Goal: Task Accomplishment & Management: Use online tool/utility

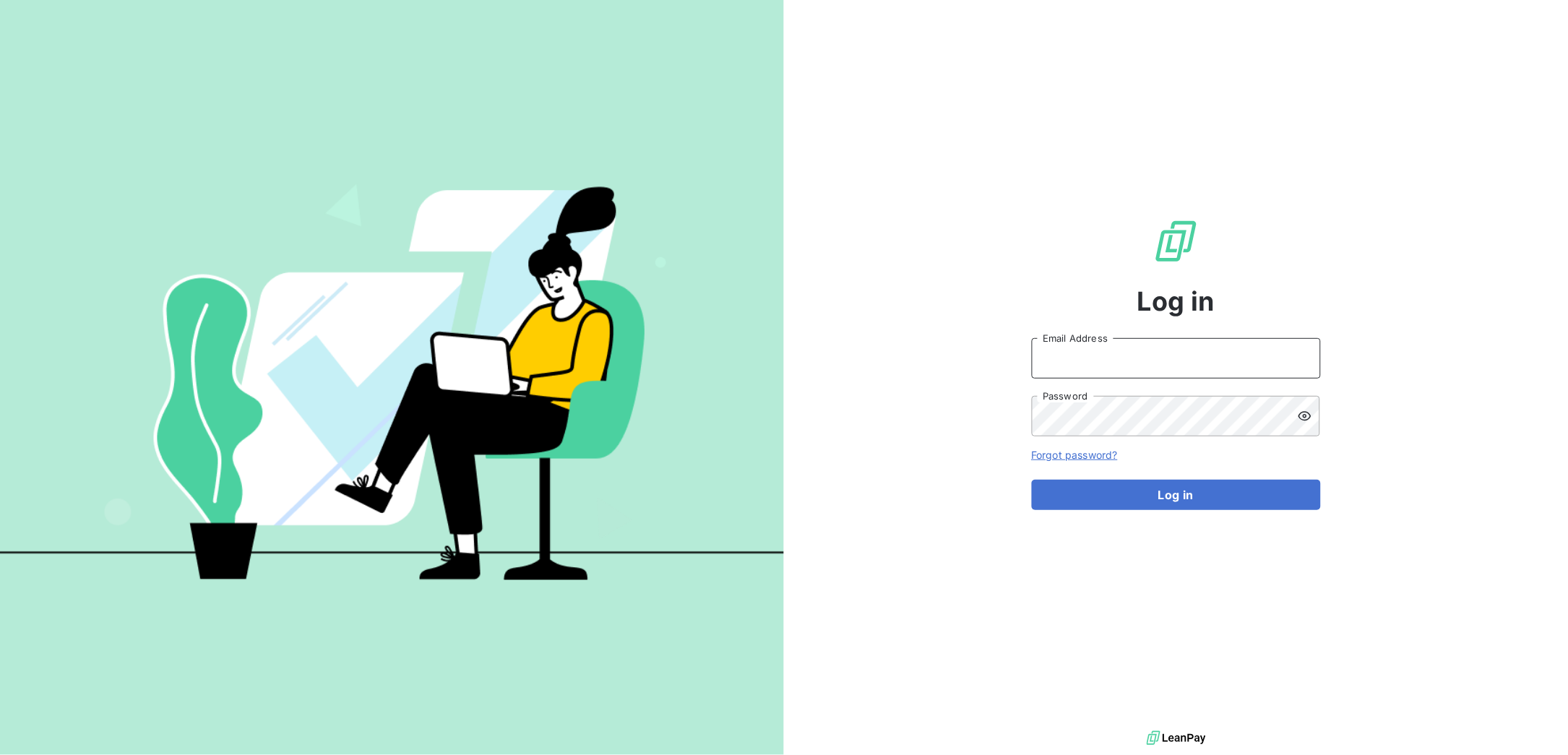
type input "[PERSON_NAME][EMAIL_ADDRESS][DOMAIN_NAME]"
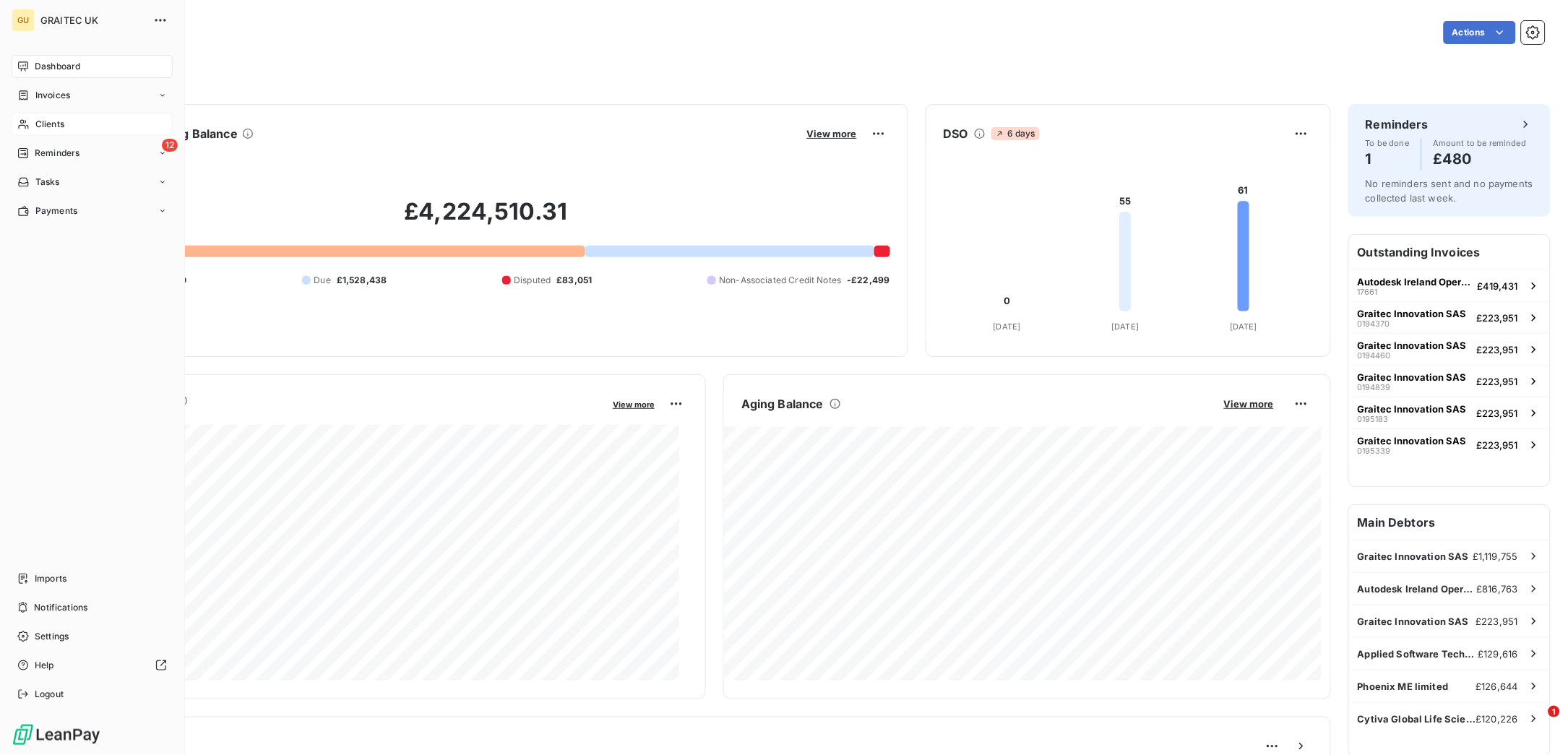
click at [47, 121] on span "Clients" at bounding box center [49, 124] width 29 height 13
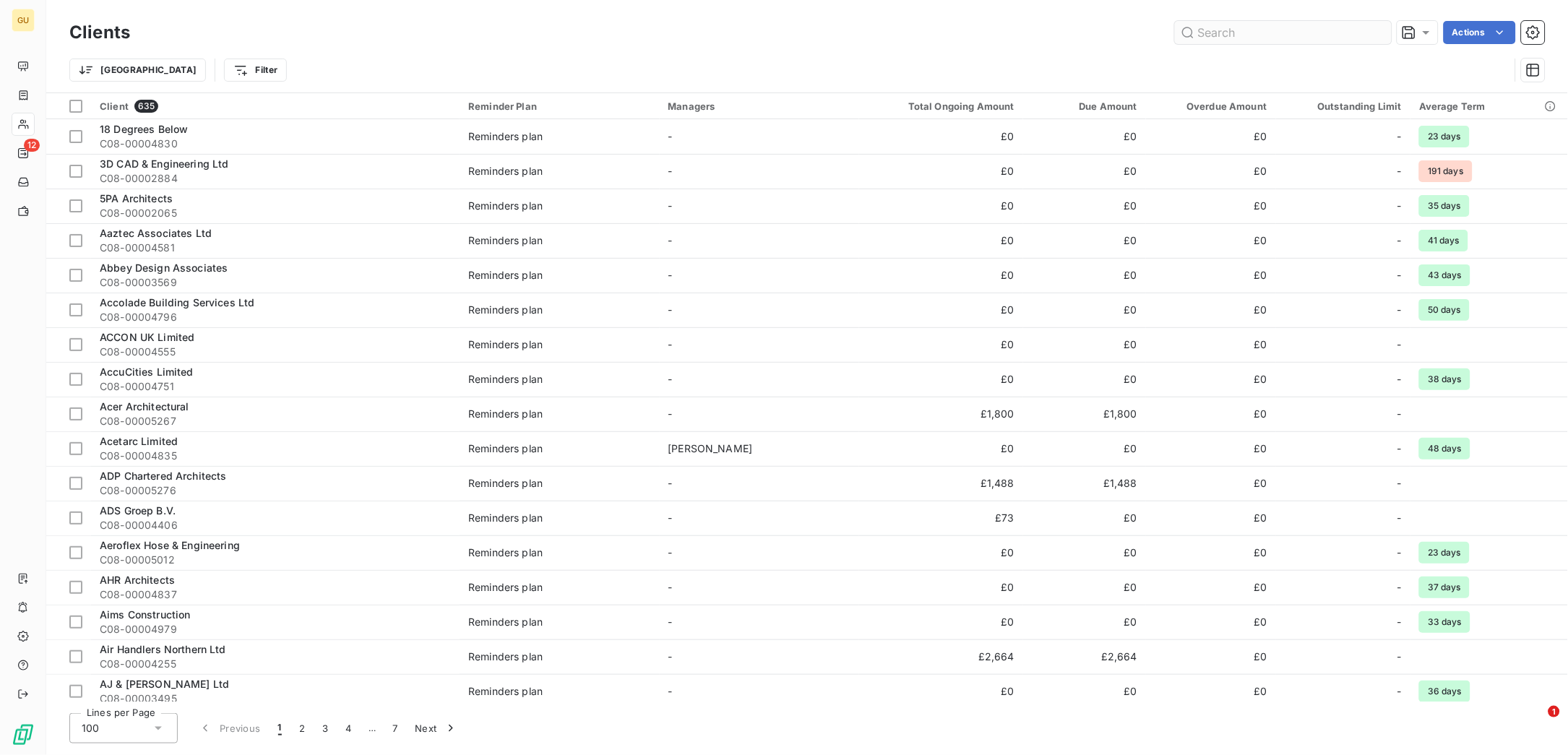
click at [1216, 35] on input "text" at bounding box center [1283, 32] width 217 height 23
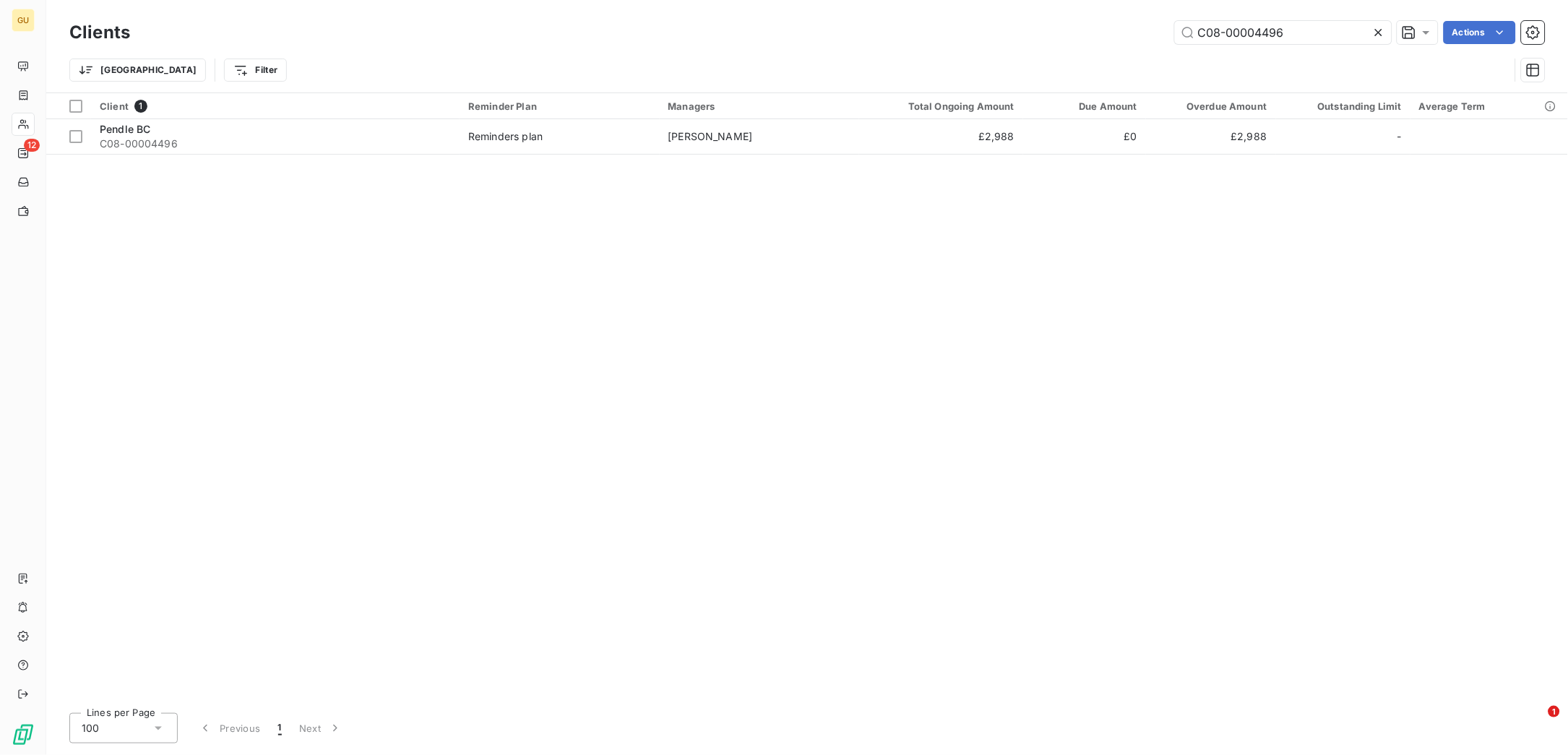
type input "C08-00004496"
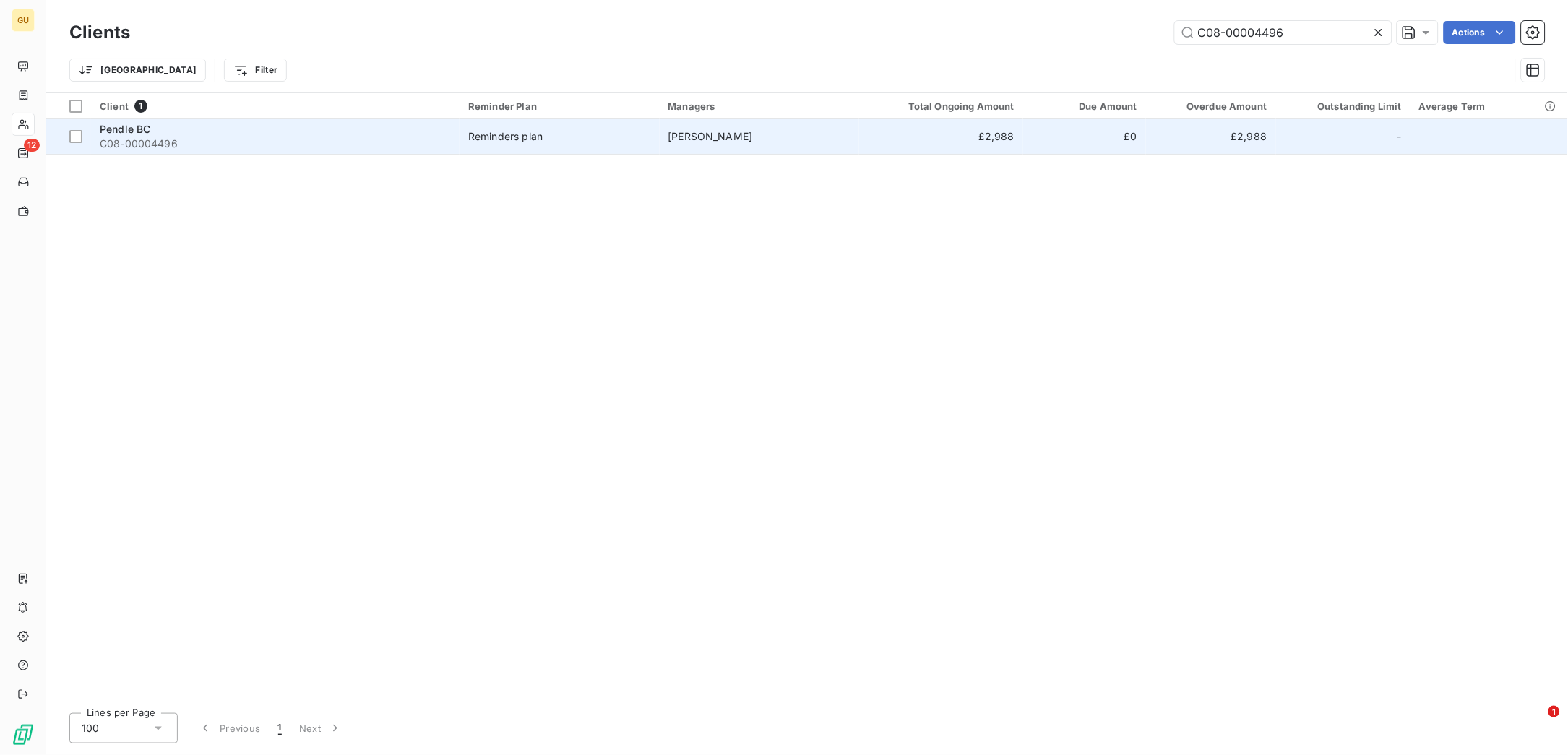
click at [137, 142] on span "C08-00004496" at bounding box center [276, 144] width 351 height 14
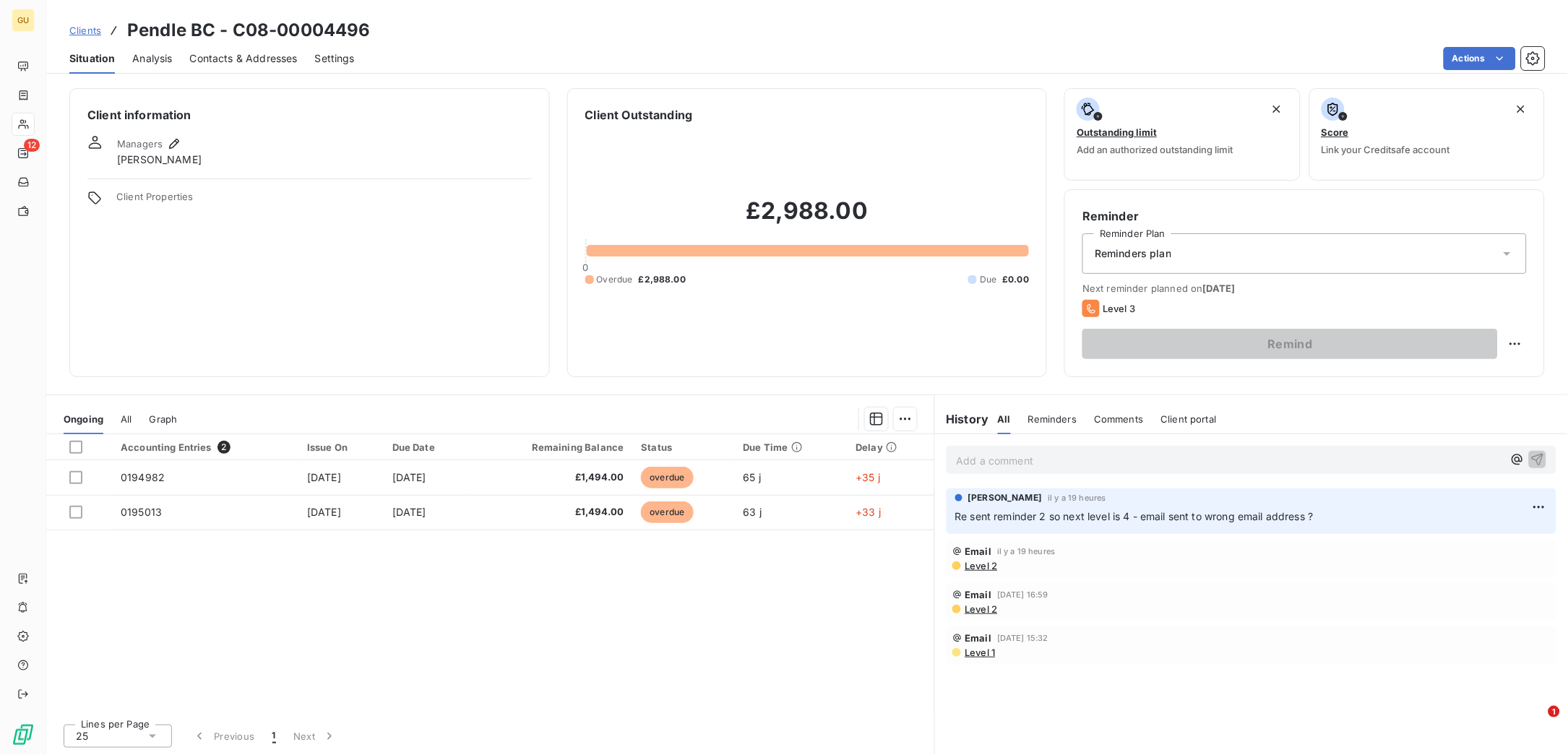
click at [979, 458] on p "Add a comment ﻿" at bounding box center [1230, 460] width 547 height 18
click at [979, 463] on p "Add a comment ﻿" at bounding box center [1230, 460] width 547 height 18
click at [1530, 458] on button "button" at bounding box center [1538, 459] width 18 height 18
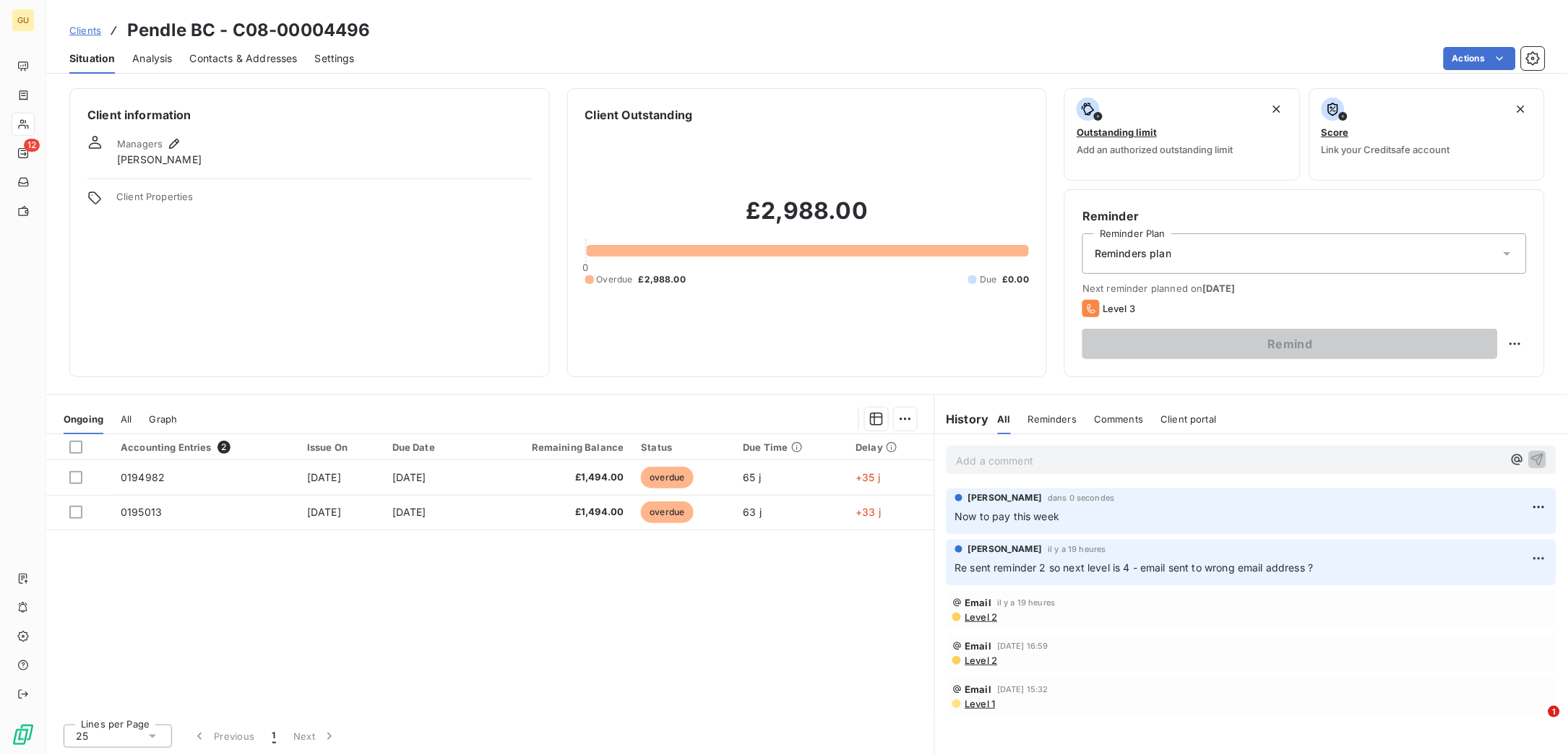
click at [224, 59] on span "Contacts & Addresses" at bounding box center [243, 58] width 108 height 14
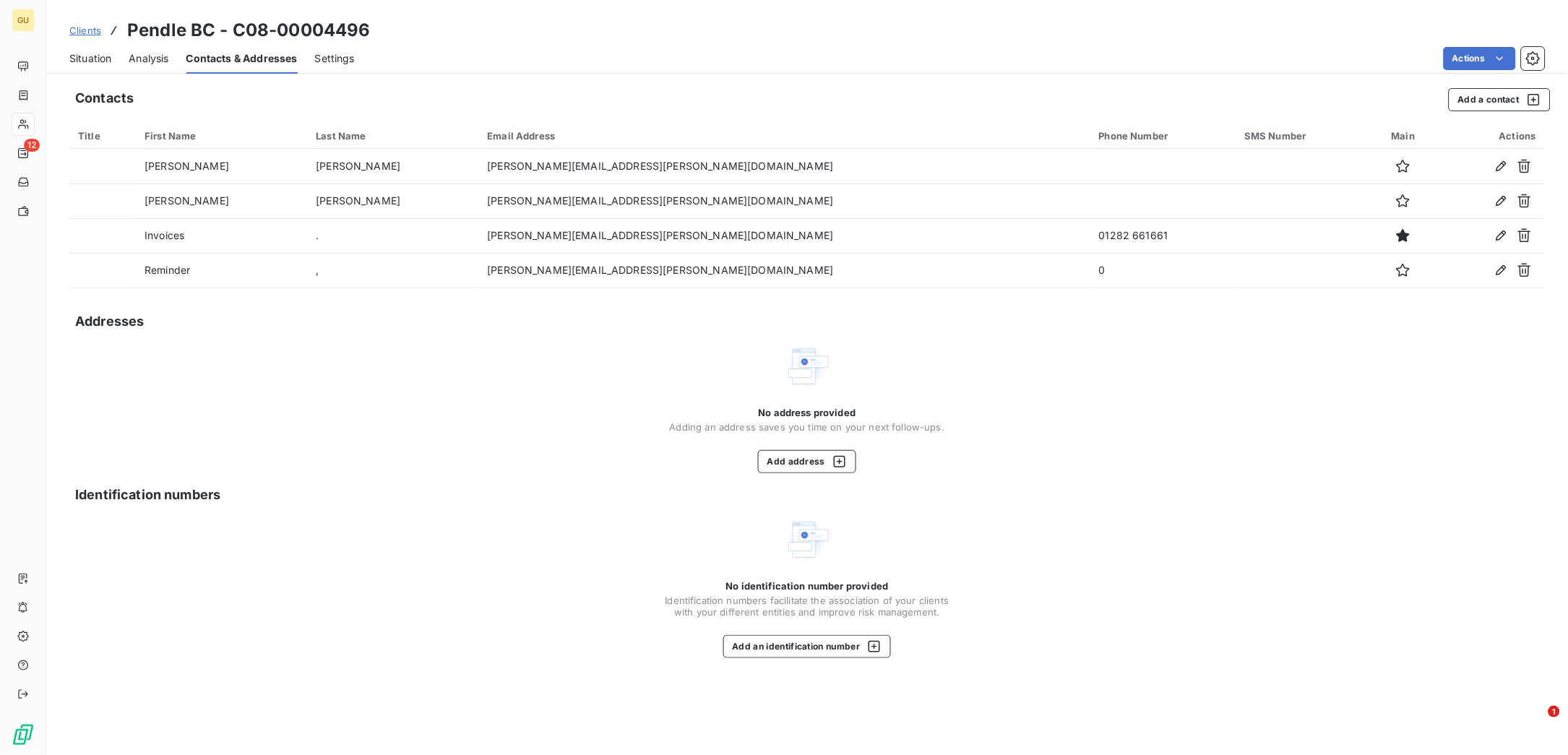
click at [247, 59] on span "Contacts & Addresses" at bounding box center [241, 58] width 111 height 14
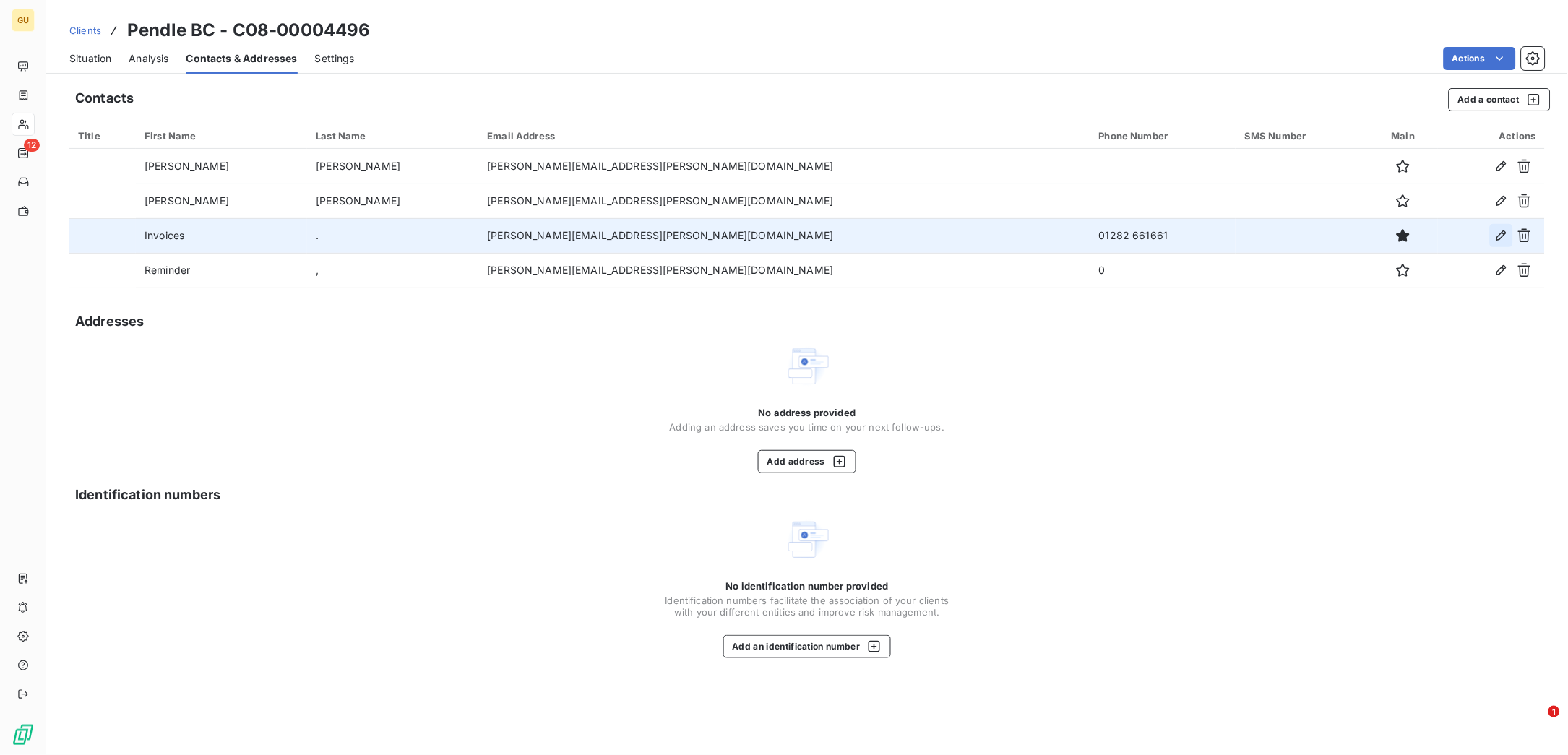
click at [1501, 235] on icon "button" at bounding box center [1501, 235] width 14 height 14
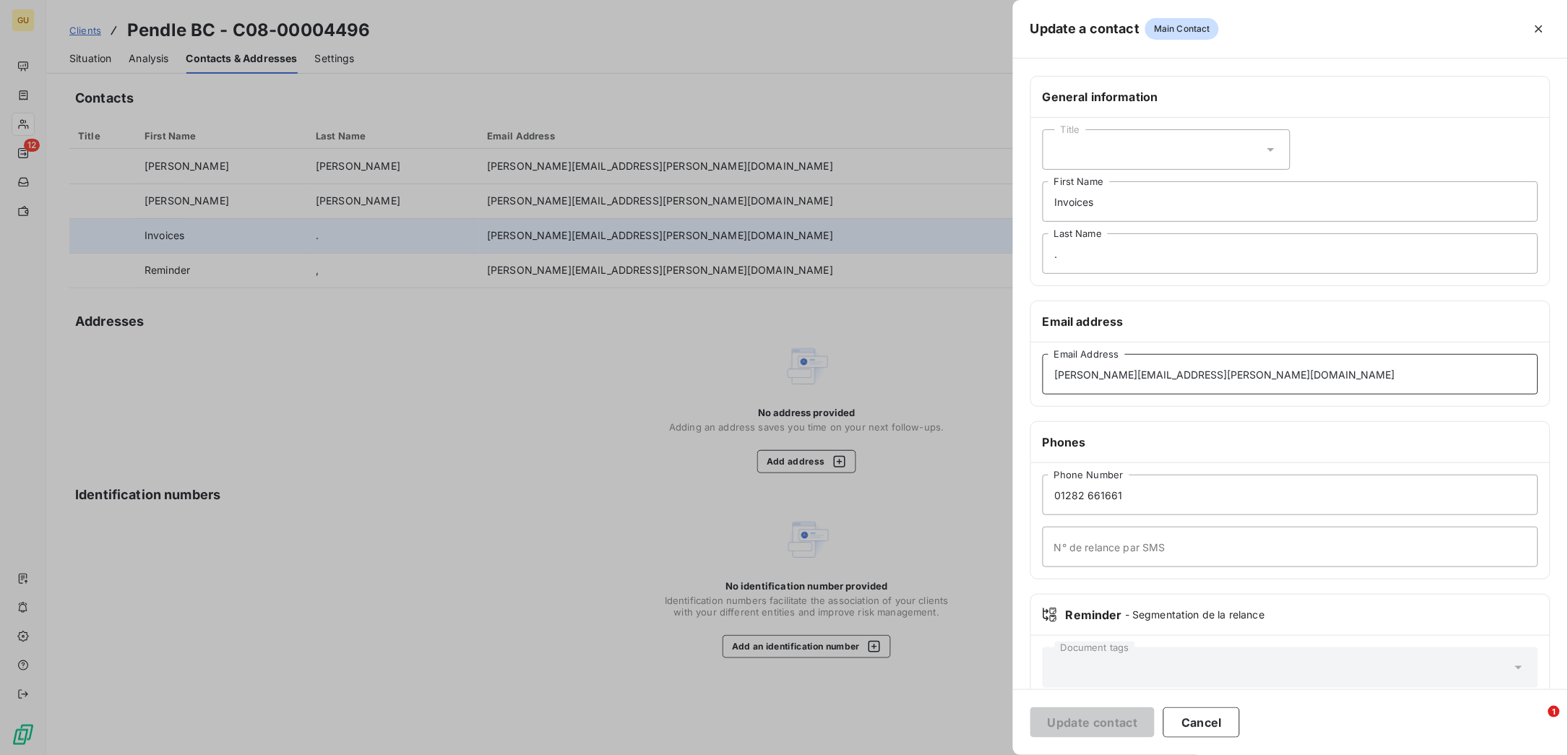
drag, startPoint x: 1241, startPoint y: 375, endPoint x: 951, endPoint y: 360, distance: 290.4
click at [951, 754] on div "Update a contact Main Contact General information Title Invoices First Name . L…" at bounding box center [783, 755] width 1567 height 0
drag, startPoint x: 1167, startPoint y: 381, endPoint x: 1192, endPoint y: 382, distance: 25.0
click at [1167, 381] on input "[PERSON_NAME][EMAIL_ADDRESS][PERSON_NAME][DOMAIN_NAME]" at bounding box center [1291, 374] width 496 height 40
drag, startPoint x: 1225, startPoint y: 378, endPoint x: 1026, endPoint y: 378, distance: 199.0
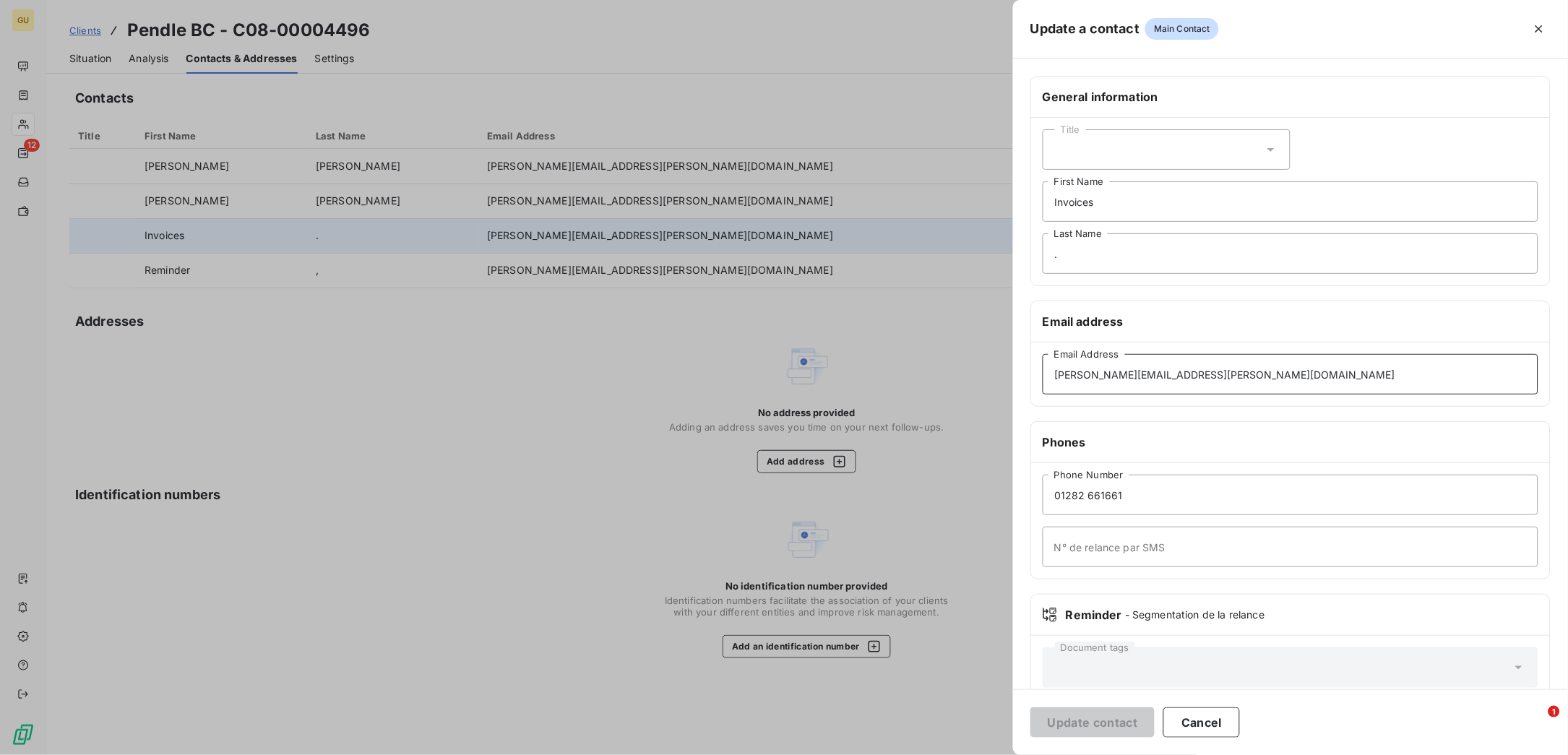
click at [1026, 378] on div "General information Title Invoices First Name . Last Name Email address [PERSON…" at bounding box center [1291, 396] width 555 height 642
paste input
click at [1155, 378] on input "[PERSON_NAME][EMAIL_ADDRESS][PERSON_NAME][DOMAIN_NAME]" at bounding box center [1291, 374] width 496 height 40
click at [1219, 376] on input "[PERSON_NAME][EMAIL_ADDRESS][PERSON_NAME][DOMAIN_NAME]" at bounding box center [1291, 374] width 496 height 40
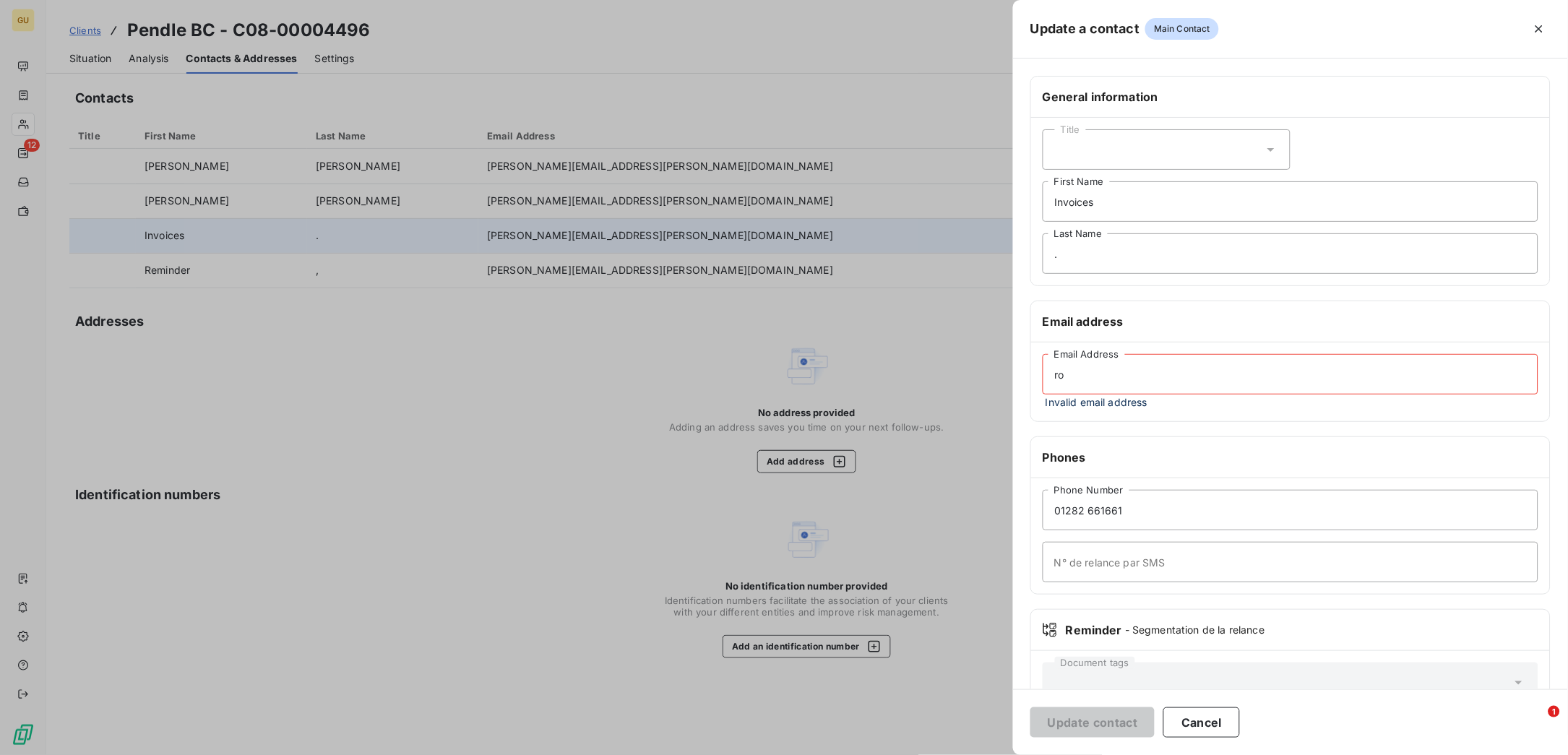
type input "r"
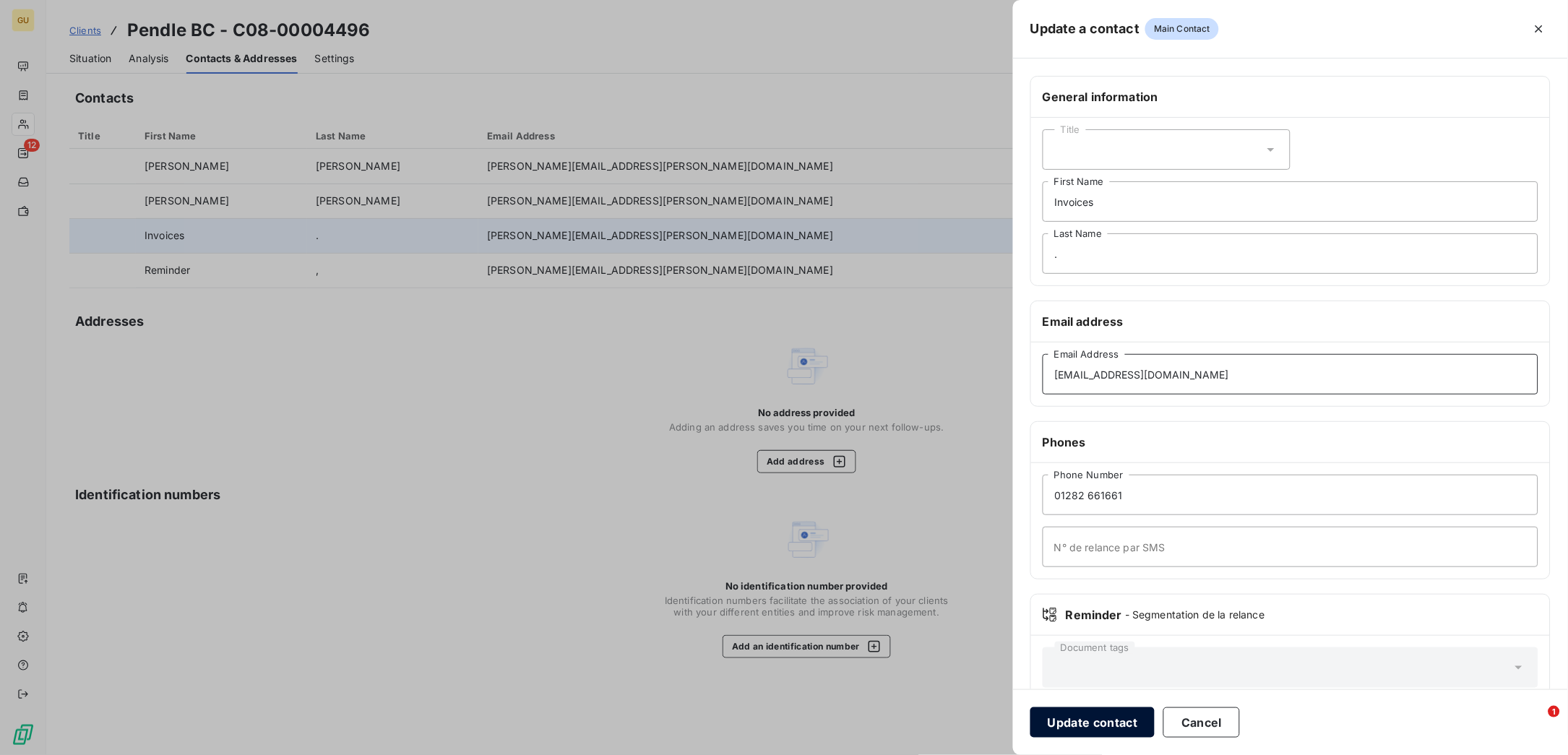
type input "[EMAIL_ADDRESS][DOMAIN_NAME]"
click at [1105, 723] on button "Update contact" at bounding box center [1093, 723] width 125 height 31
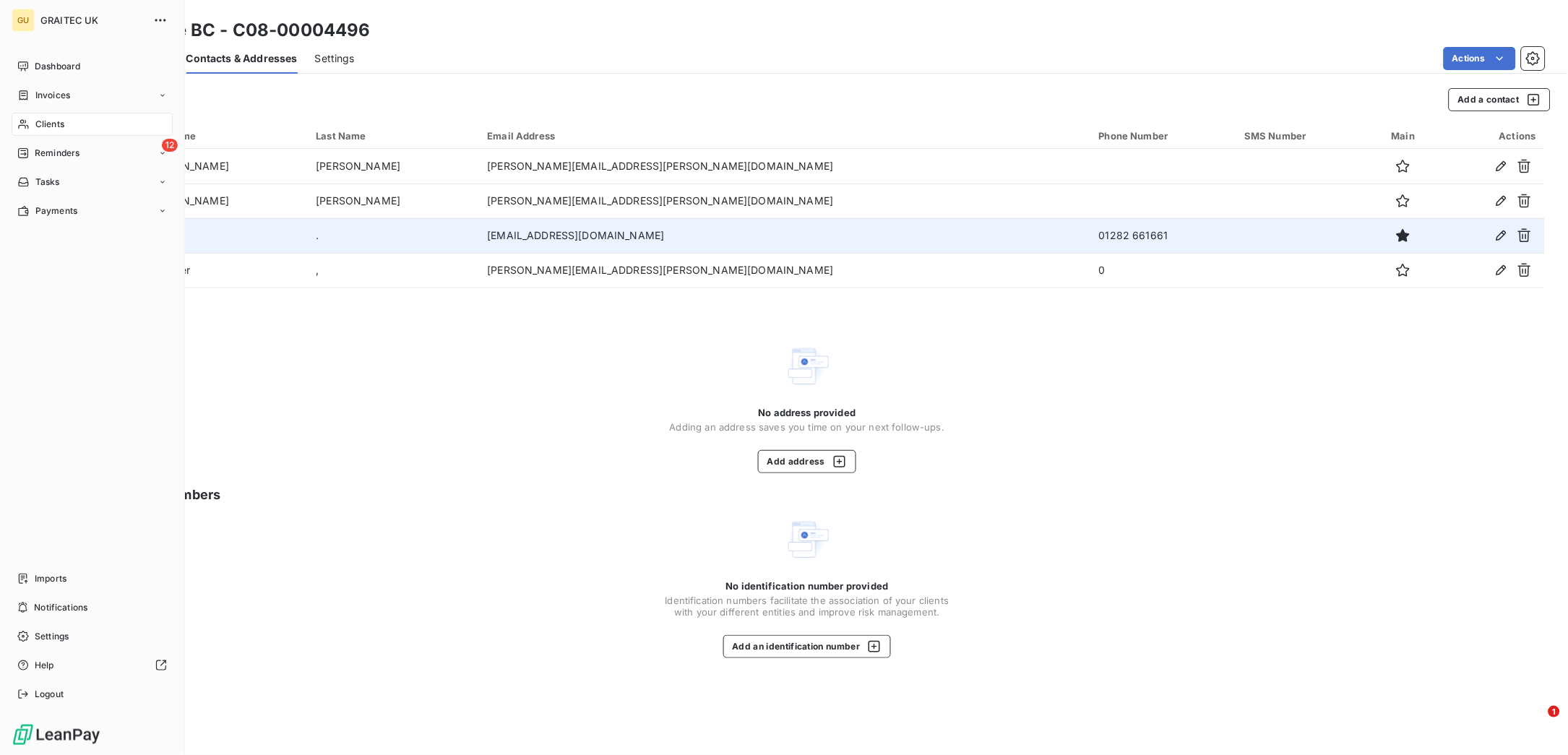
click at [55, 124] on span "Clients" at bounding box center [49, 124] width 29 height 13
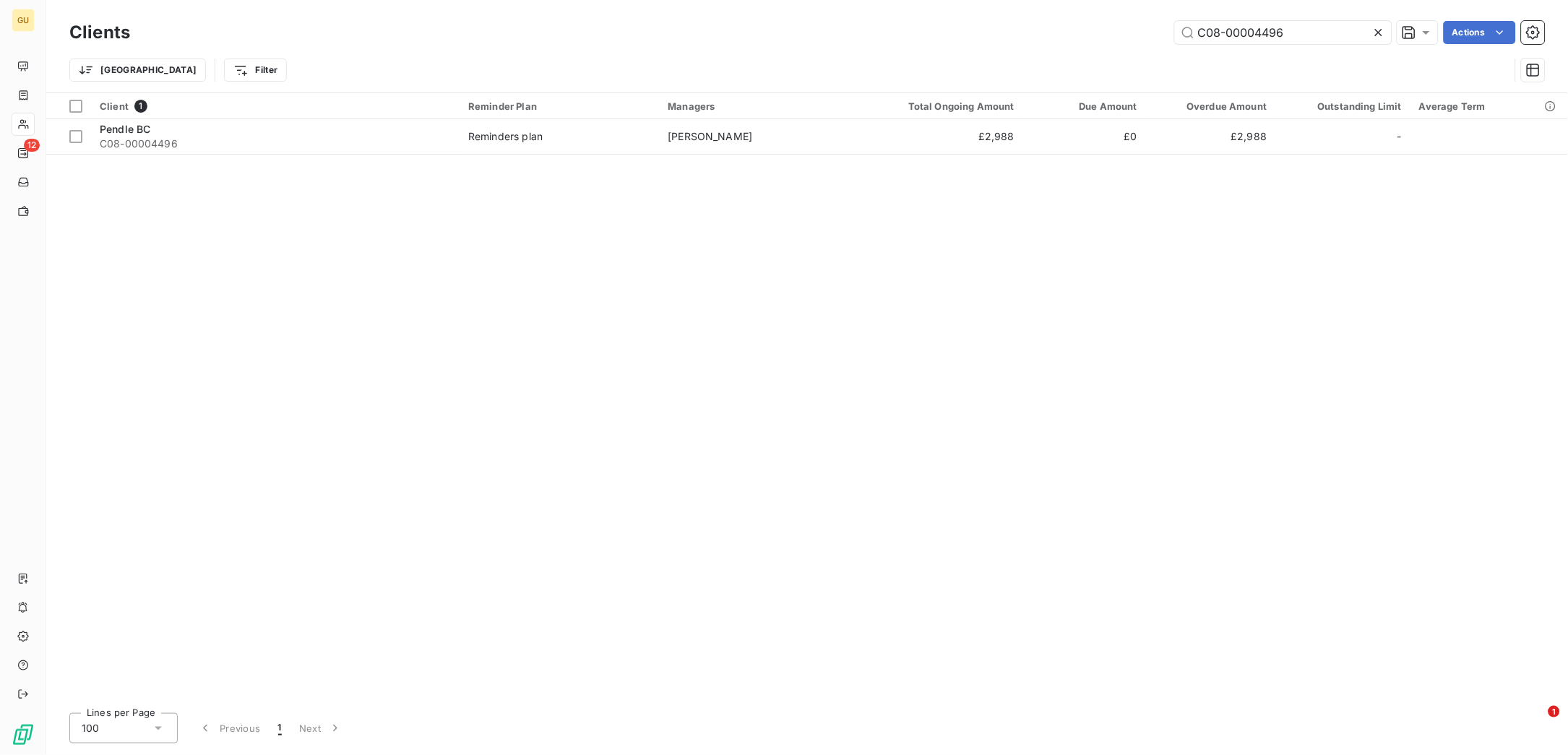
drag, startPoint x: 1284, startPoint y: 30, endPoint x: 1032, endPoint y: 23, distance: 252.1
click at [1032, 23] on div "C08-00004496 Actions" at bounding box center [846, 32] width 1398 height 23
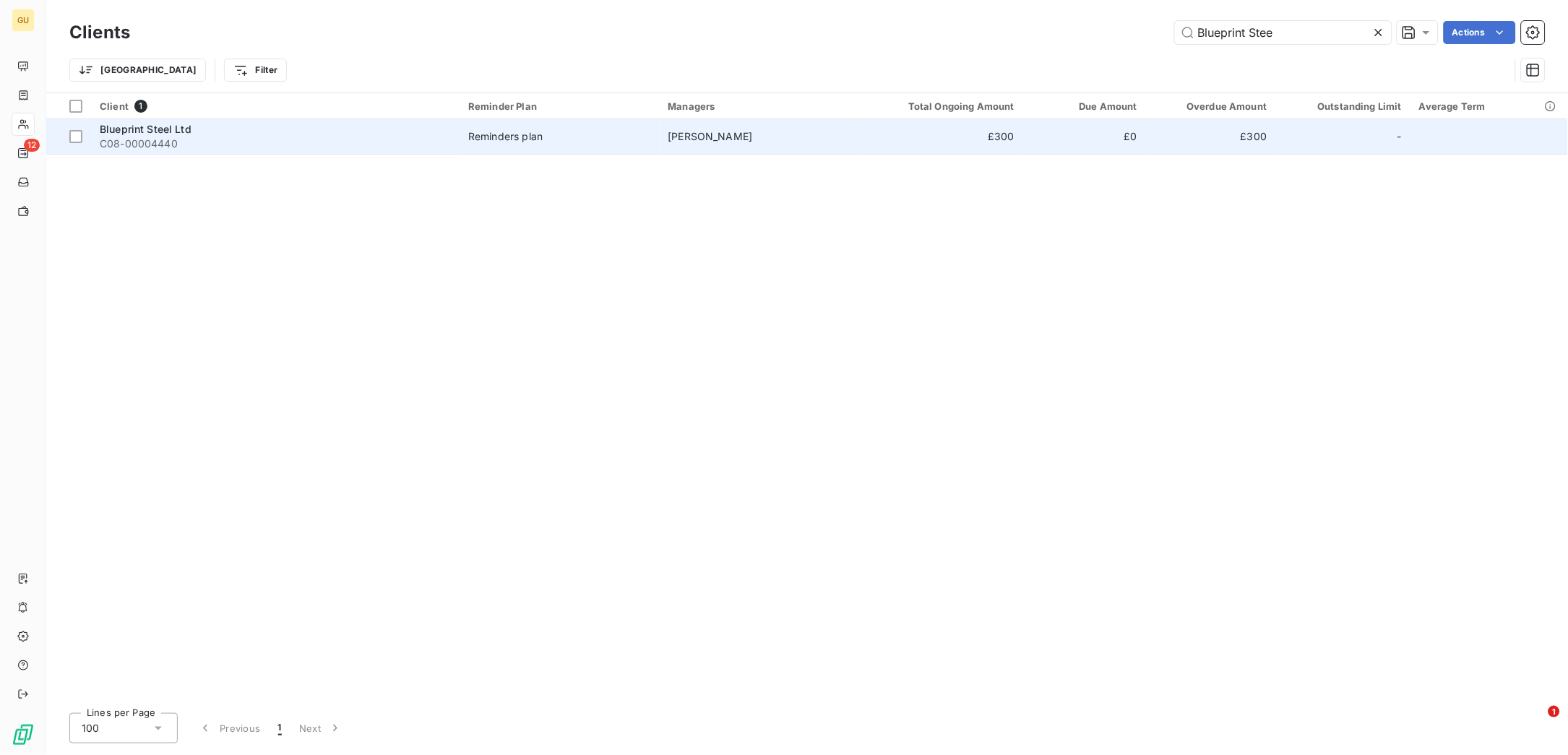
type input "Blueprint Stee"
click at [166, 123] on span "Blueprint Steel Ltd" at bounding box center [146, 129] width 92 height 12
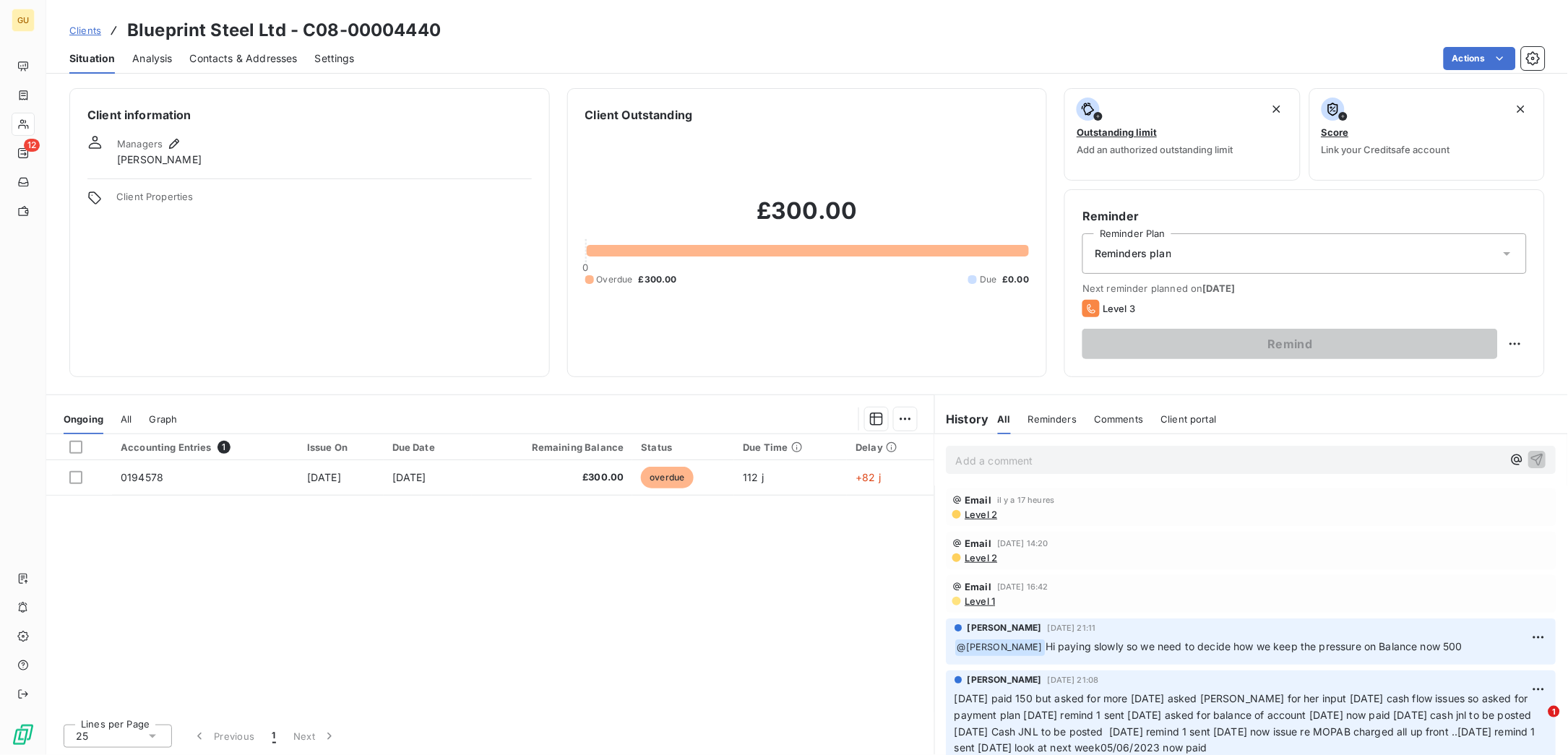
click at [978, 465] on p "Add a comment ﻿" at bounding box center [1230, 460] width 547 height 18
click at [1514, 457] on div "Email to say he owes 200 not 300 so said 300 .." at bounding box center [1252, 459] width 611 height 26
click at [1532, 458] on icon "button" at bounding box center [1538, 459] width 12 height 12
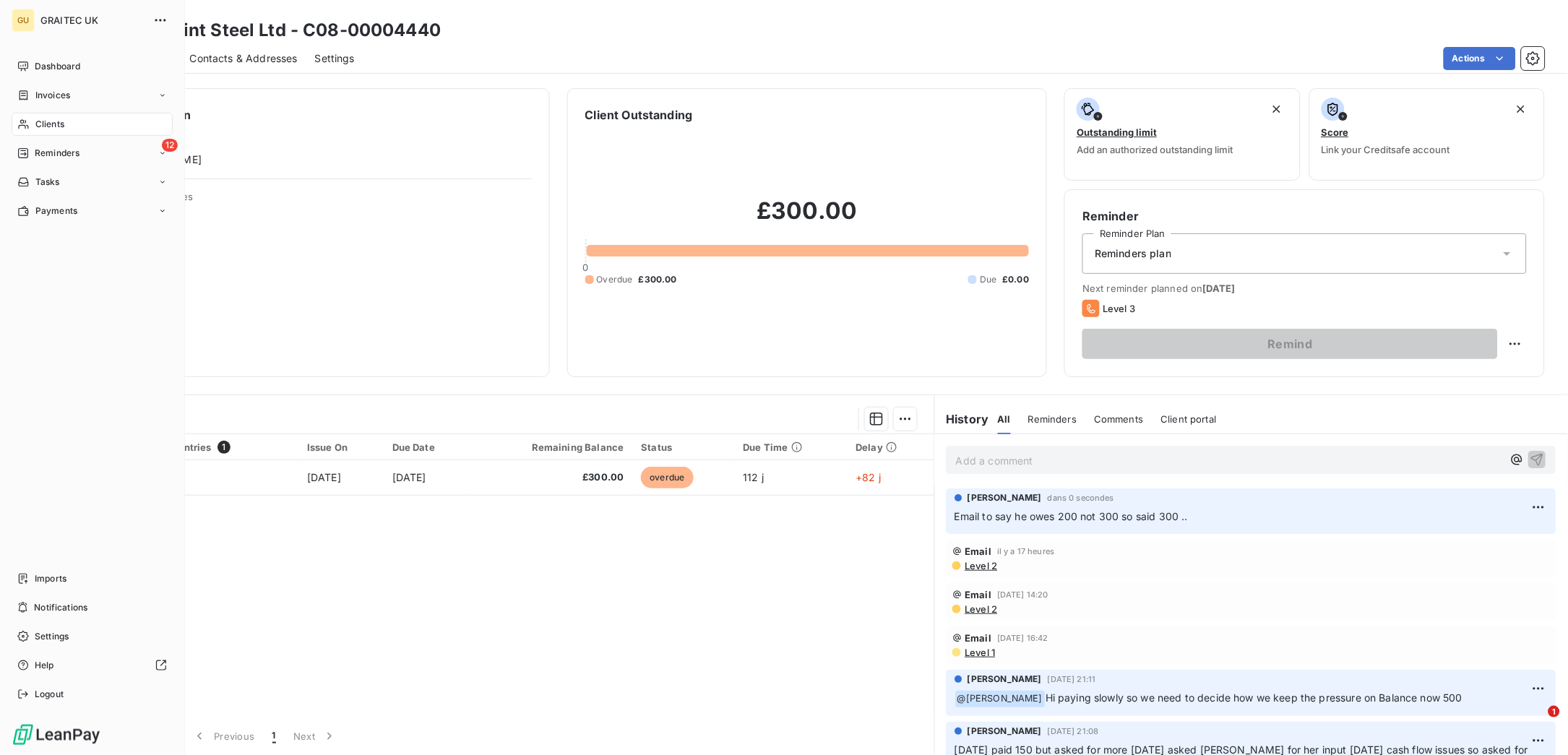
click at [48, 121] on span "Clients" at bounding box center [49, 124] width 29 height 13
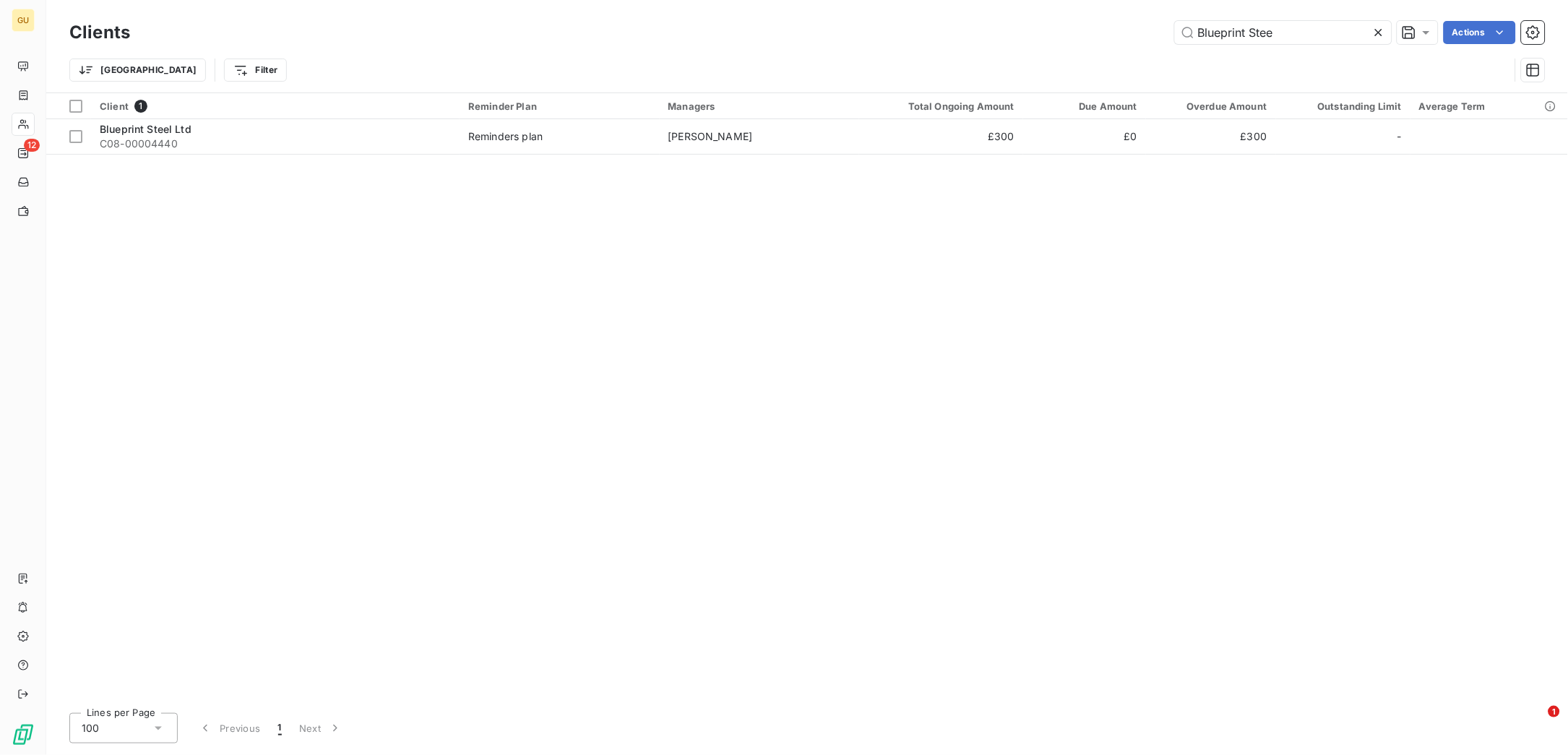
drag, startPoint x: 1278, startPoint y: 31, endPoint x: 1151, endPoint y: 20, distance: 127.5
click at [1151, 21] on div "Blueprint Stee Actions" at bounding box center [846, 32] width 1398 height 23
type input "[PERSON_NAME] & Part"
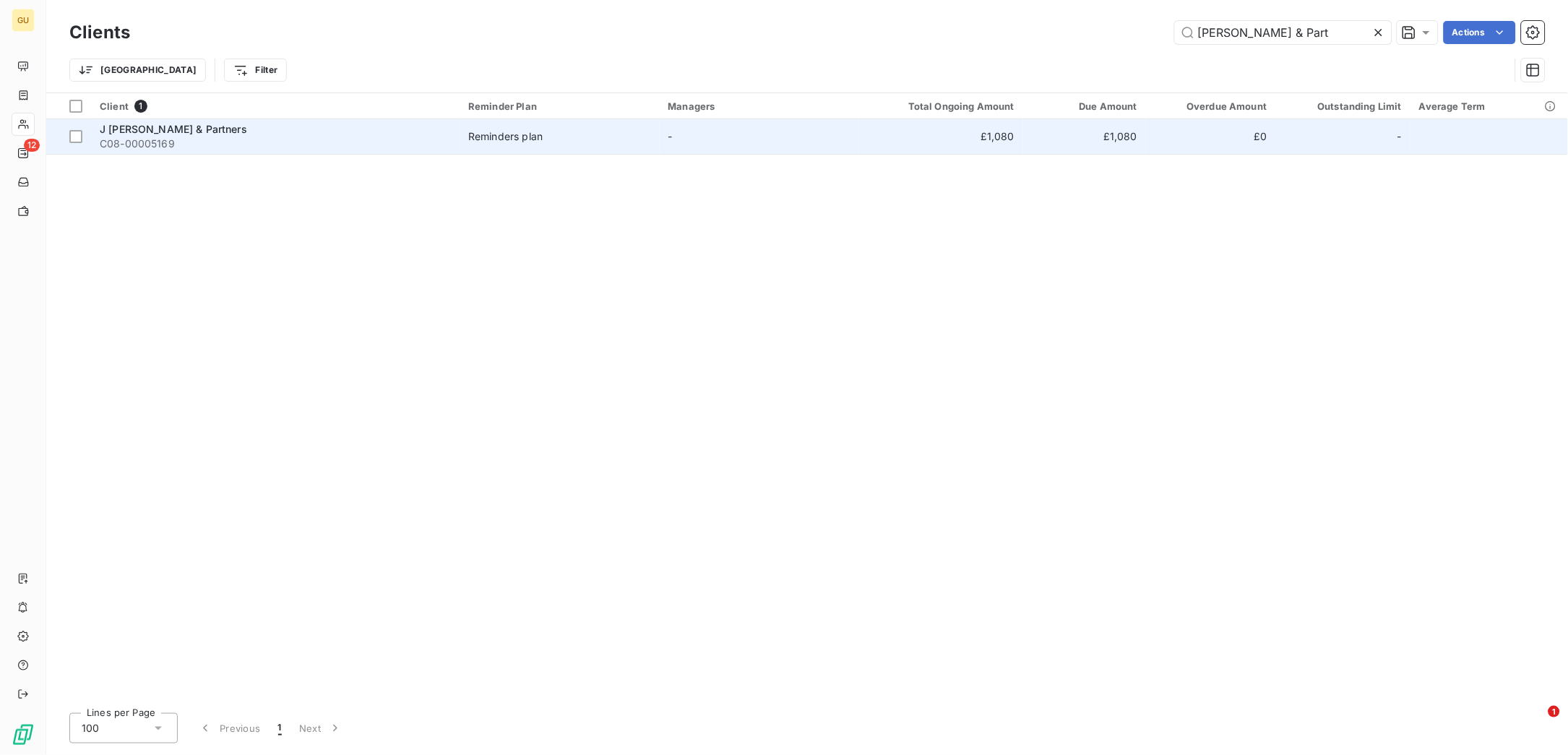
click at [135, 129] on span "J [PERSON_NAME] & Partners" at bounding box center [174, 129] width 147 height 12
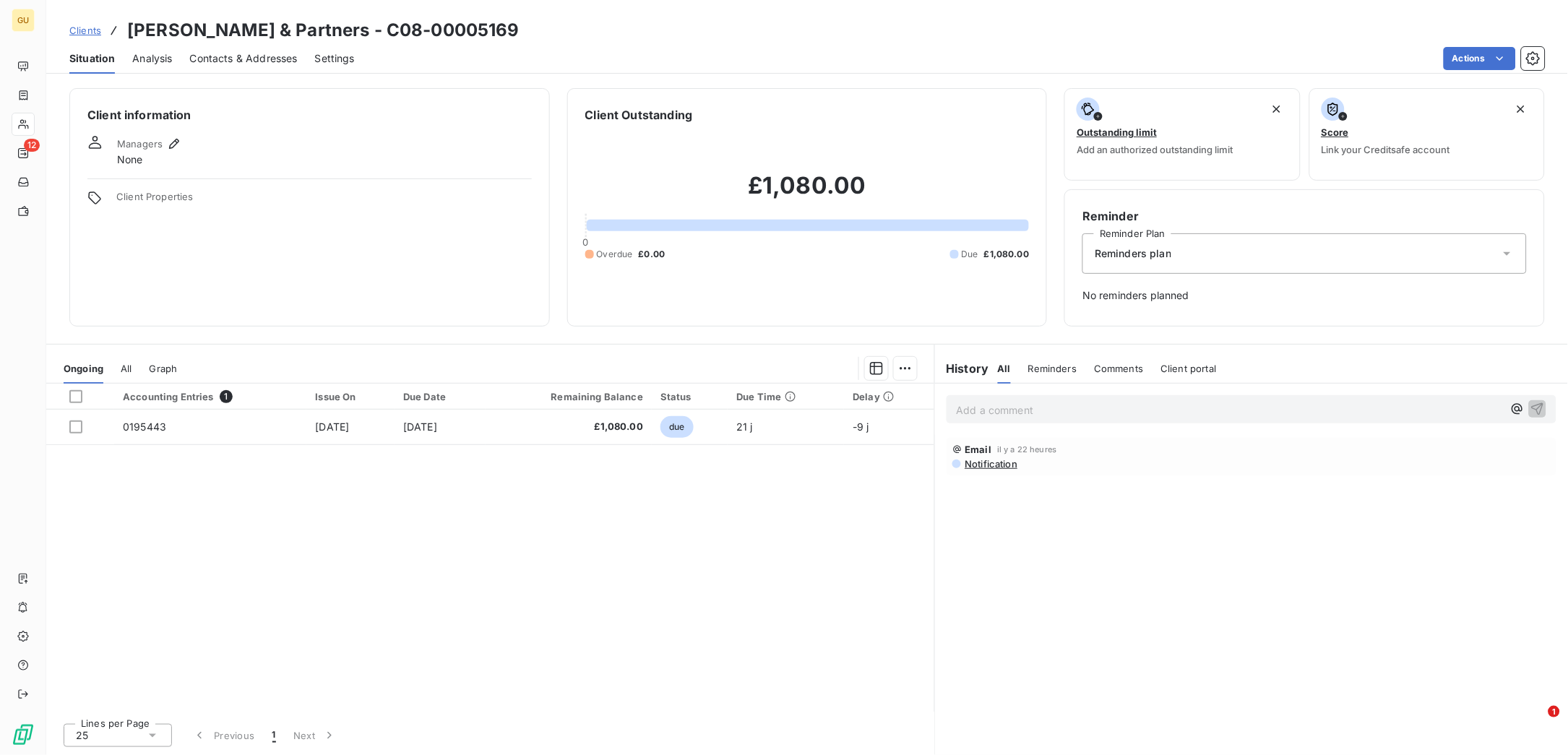
click at [987, 413] on p "Add a comment ﻿" at bounding box center [1230, 410] width 547 height 18
click at [1538, 406] on icon "button" at bounding box center [1538, 409] width 12 height 12
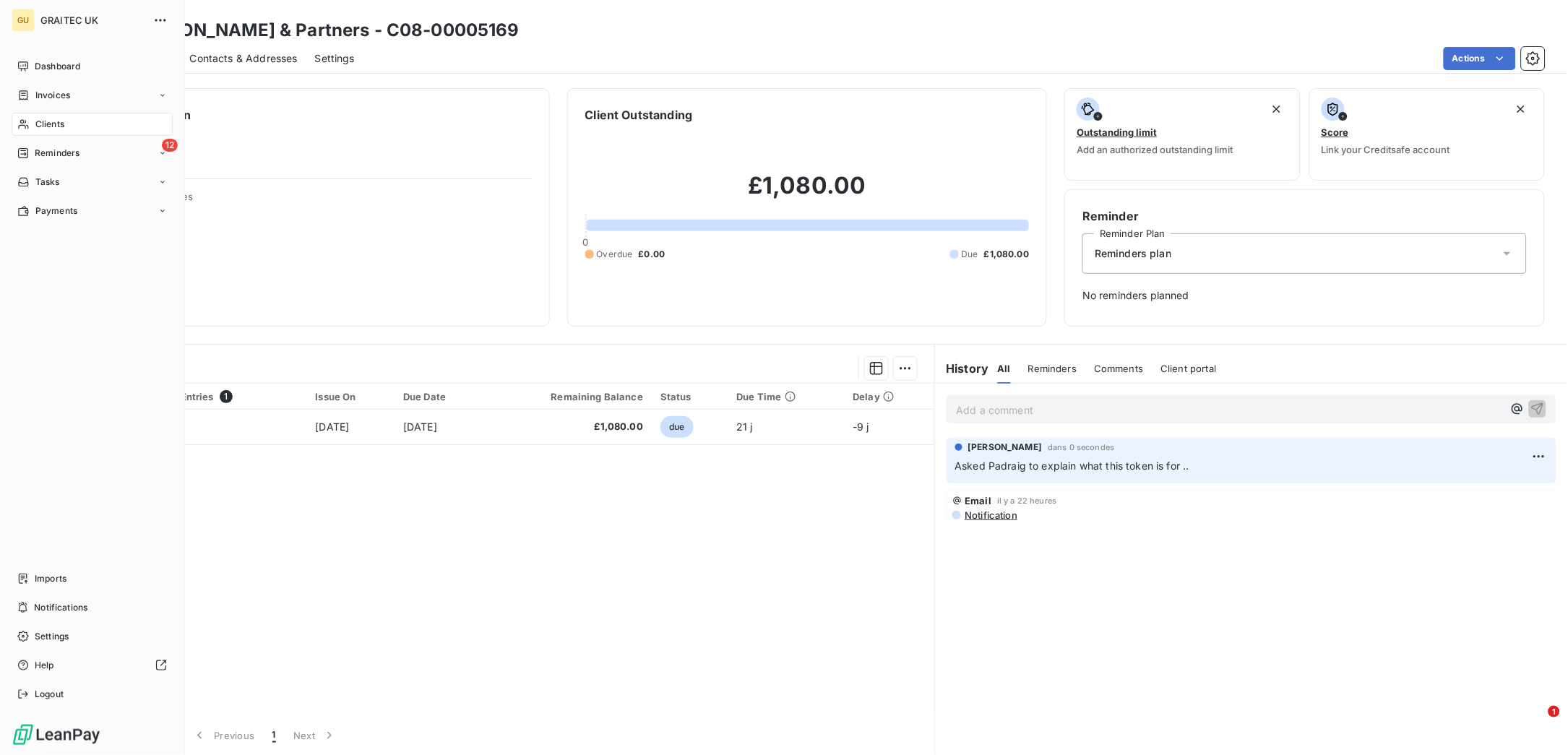
click at [43, 124] on span "Clients" at bounding box center [49, 124] width 29 height 13
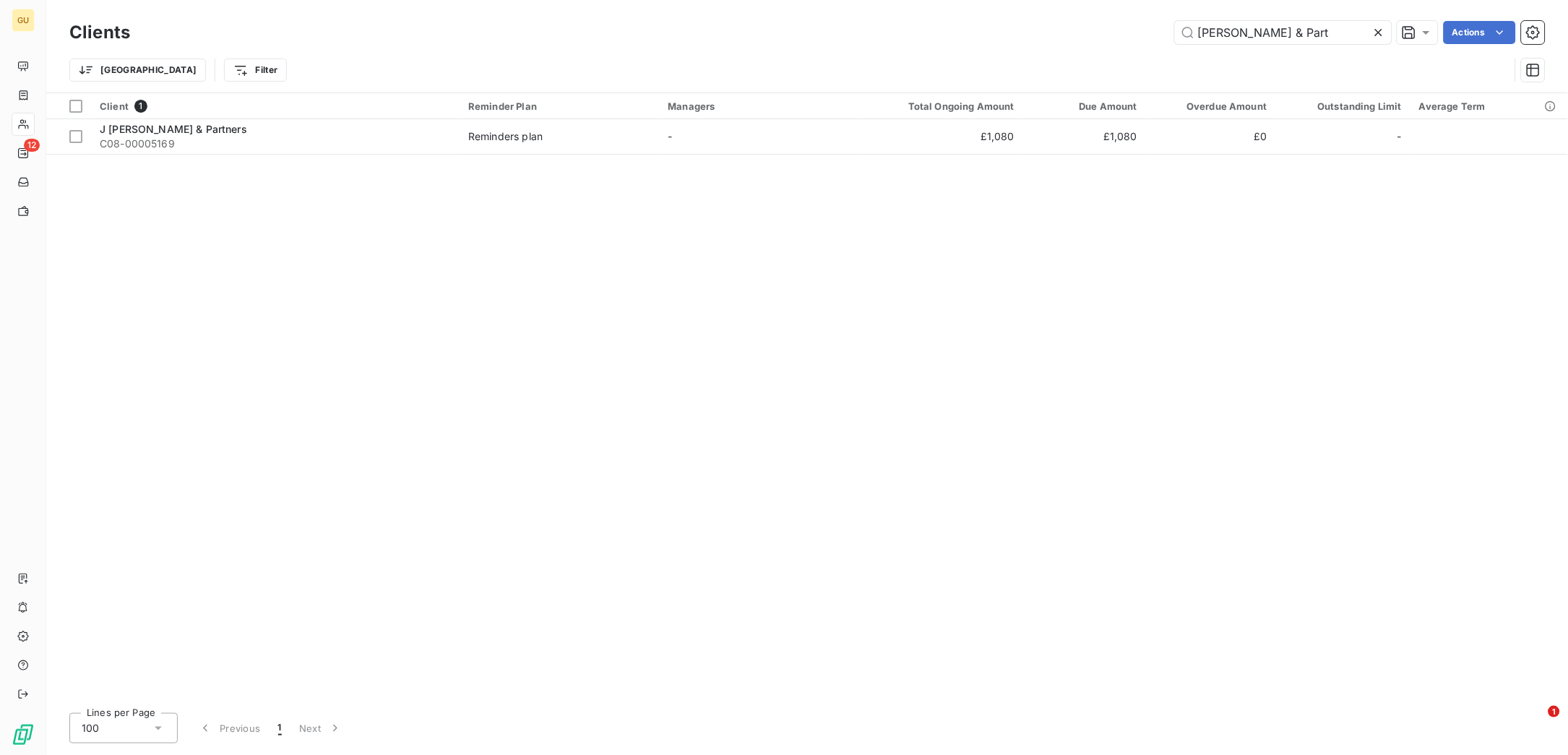
drag, startPoint x: 1321, startPoint y: 34, endPoint x: 1112, endPoint y: 13, distance: 210.1
click at [1112, 13] on div "Clients [PERSON_NAME] & Part Actions Trier Filter" at bounding box center [808, 46] width 1522 height 92
type input "C08-00004547"
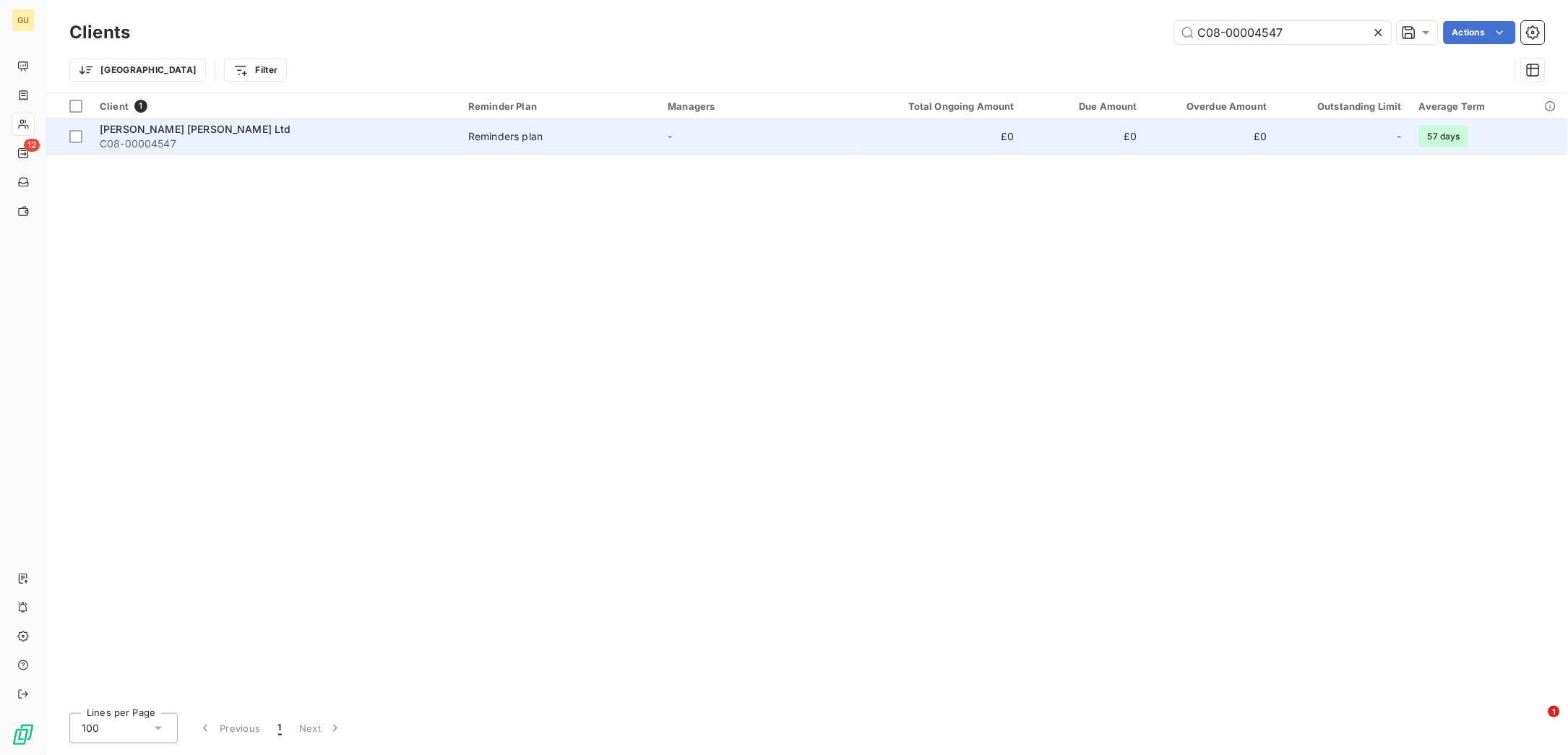
click at [174, 129] on span "[PERSON_NAME] [PERSON_NAME] Ltd" at bounding box center [196, 129] width 191 height 12
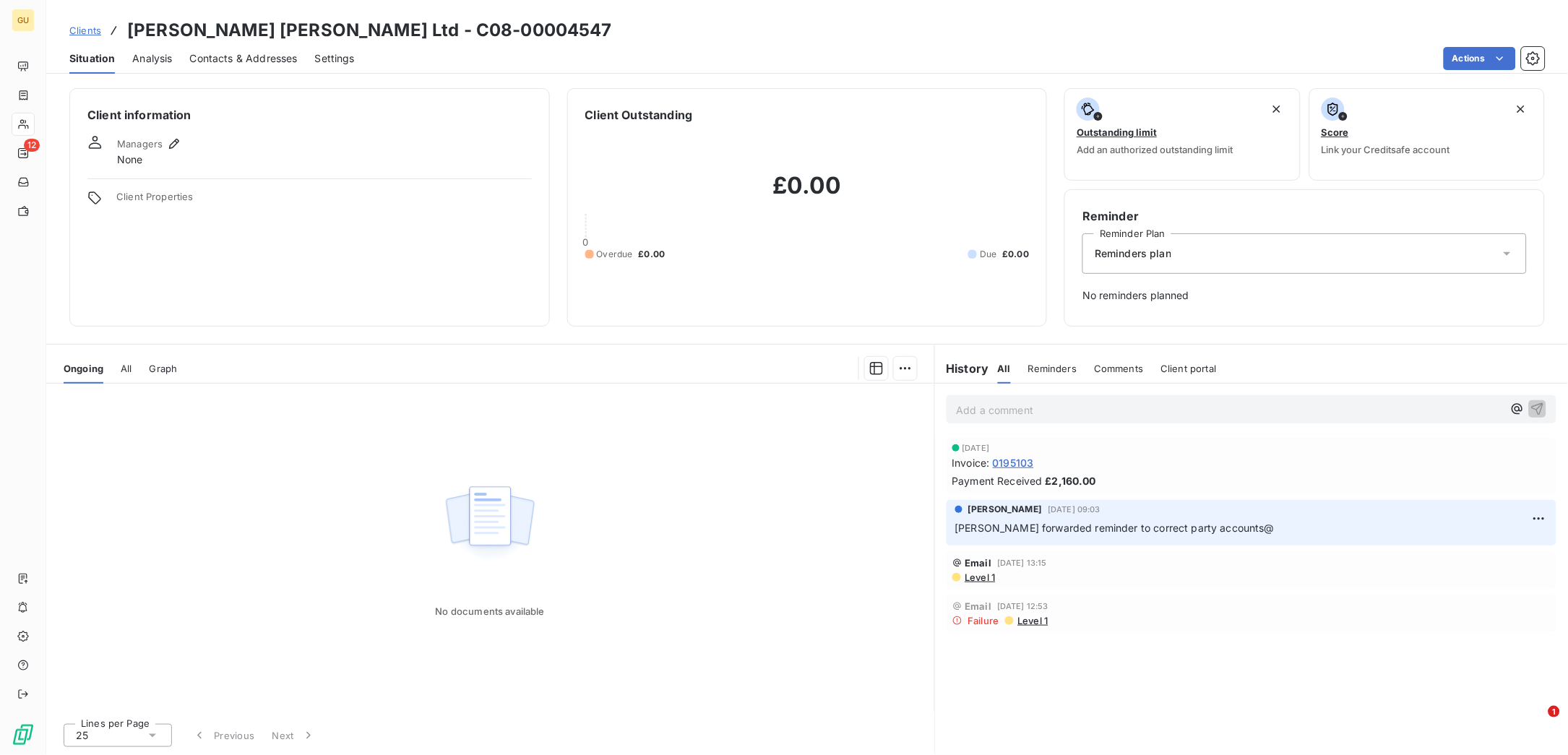
click at [1002, 404] on p "Add a comment ﻿" at bounding box center [1230, 410] width 547 height 18
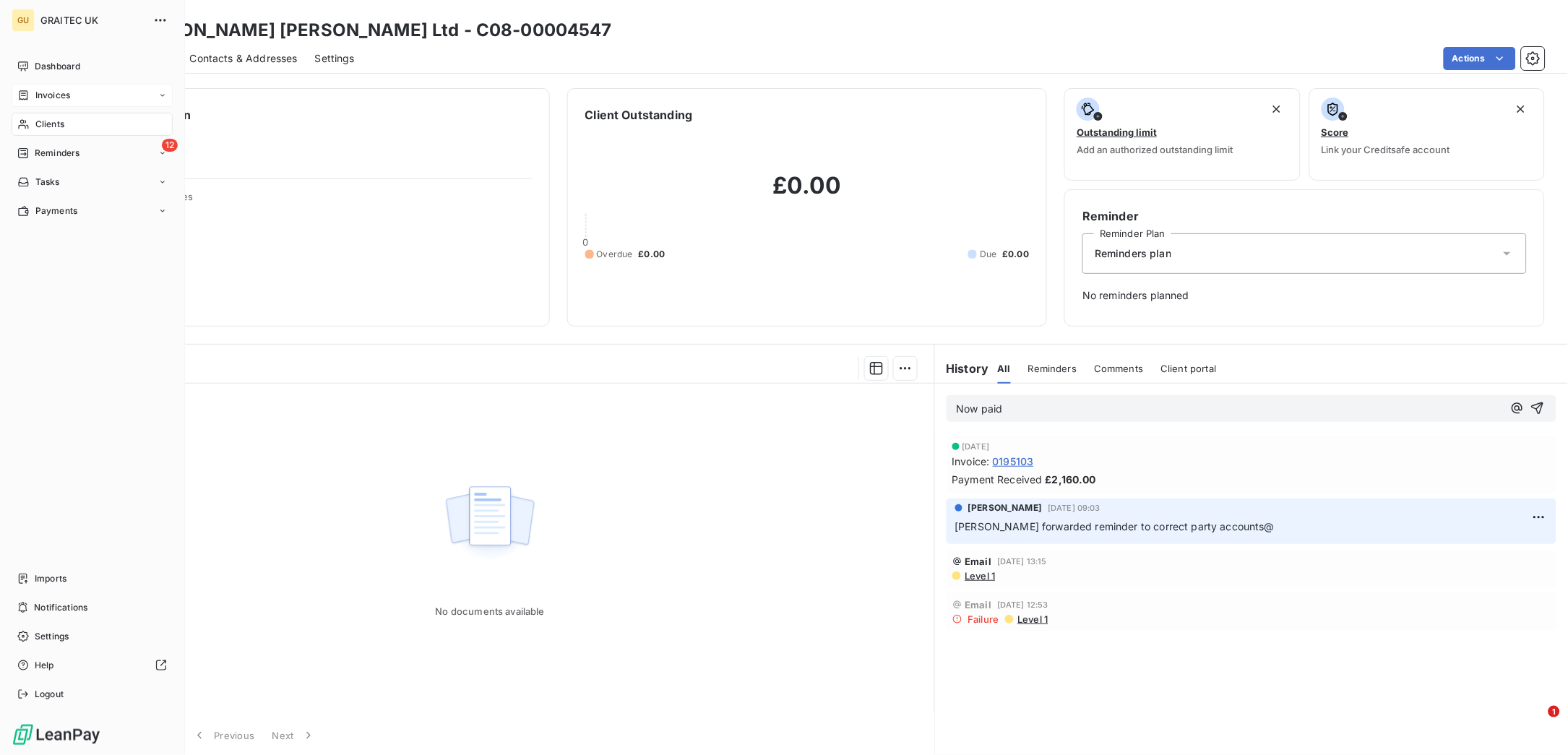
click at [54, 92] on span "Invoices" at bounding box center [53, 95] width 35 height 13
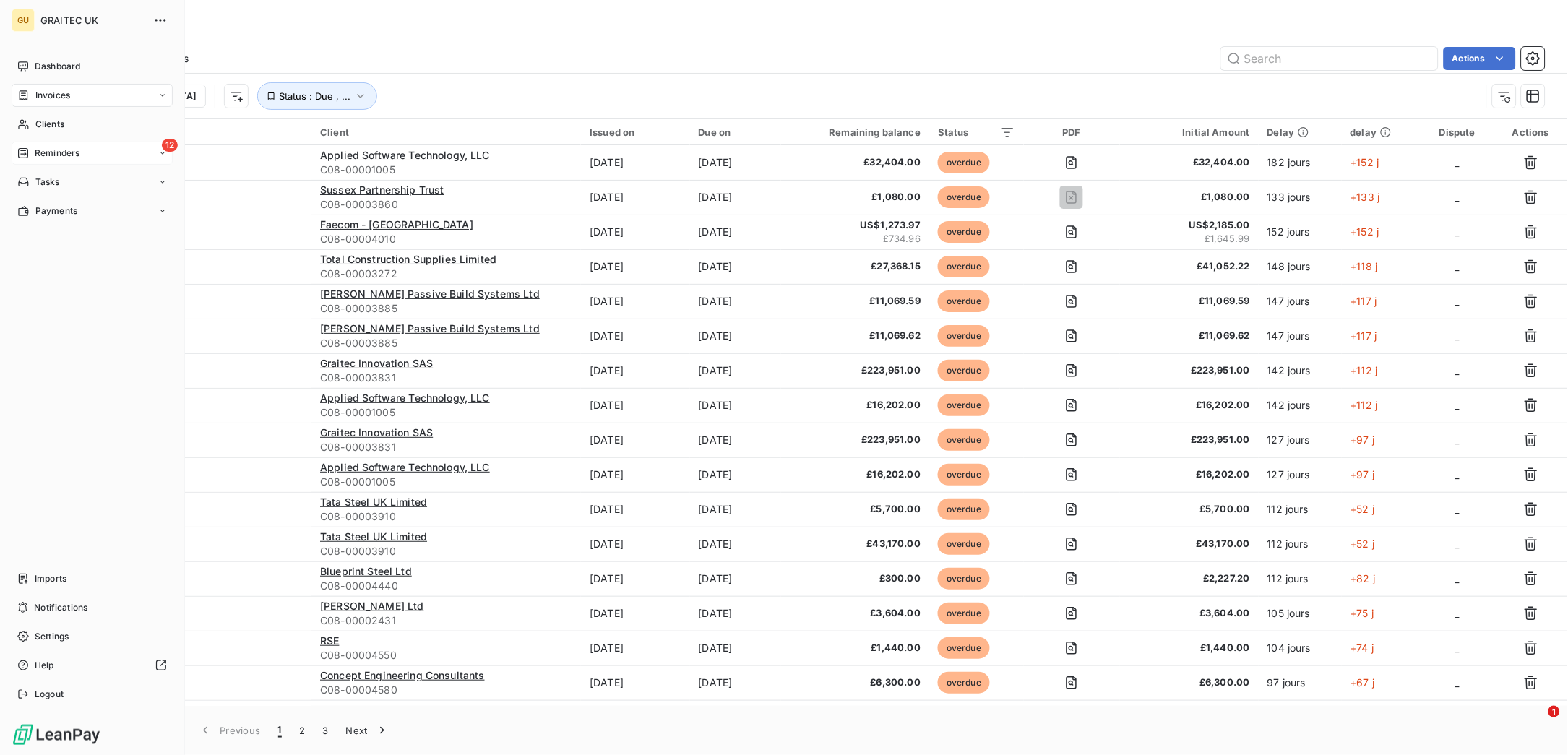
drag, startPoint x: 54, startPoint y: 127, endPoint x: 40, endPoint y: 141, distance: 19.8
click at [54, 127] on span "Clients" at bounding box center [49, 124] width 29 height 13
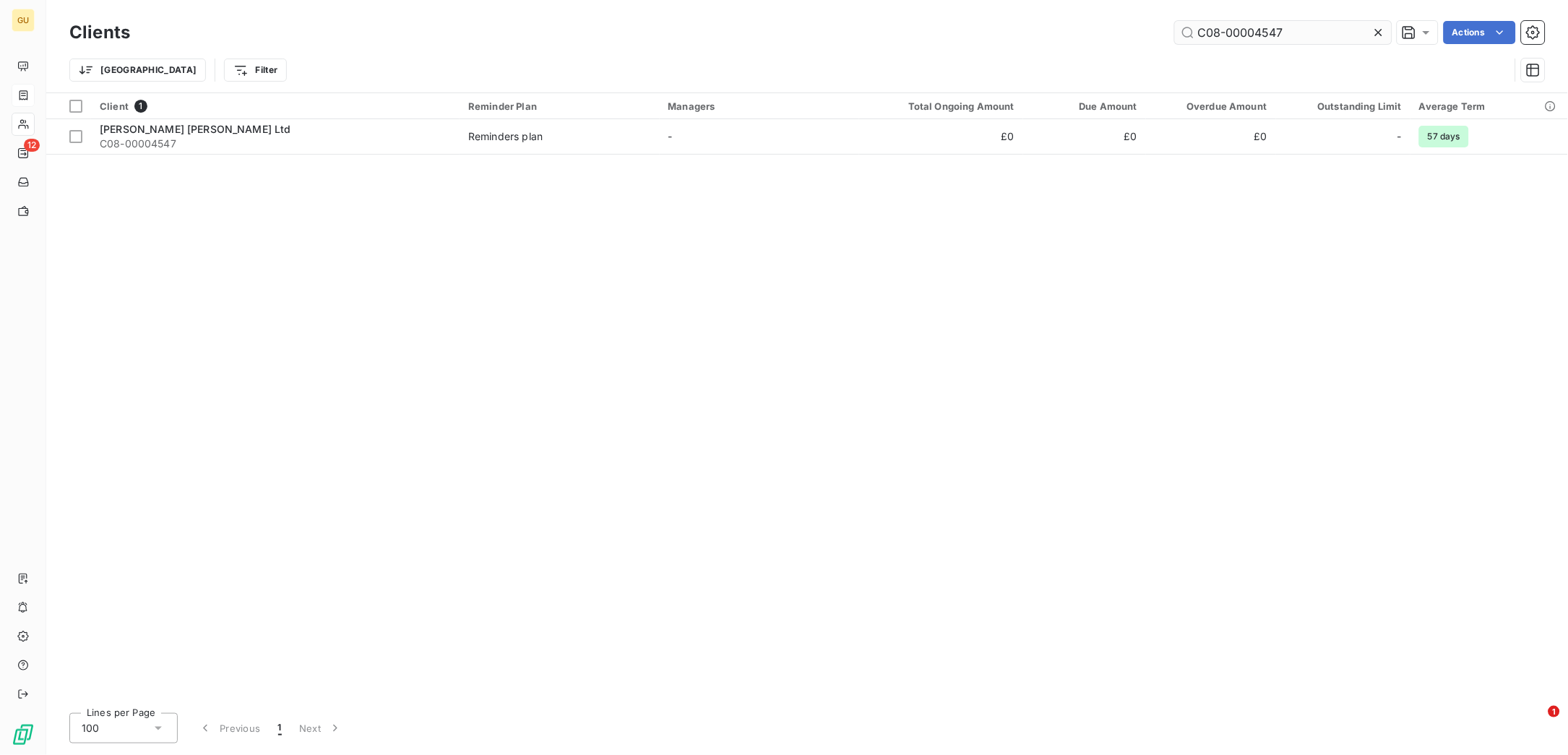
click at [1290, 21] on input "C08-00004547" at bounding box center [1283, 32] width 217 height 23
drag, startPoint x: 1289, startPoint y: 26, endPoint x: 1167, endPoint y: 26, distance: 122.0
click at [1167, 26] on div "C08-00004547 Actions" at bounding box center [846, 32] width 1398 height 23
type input "C08-00002367"
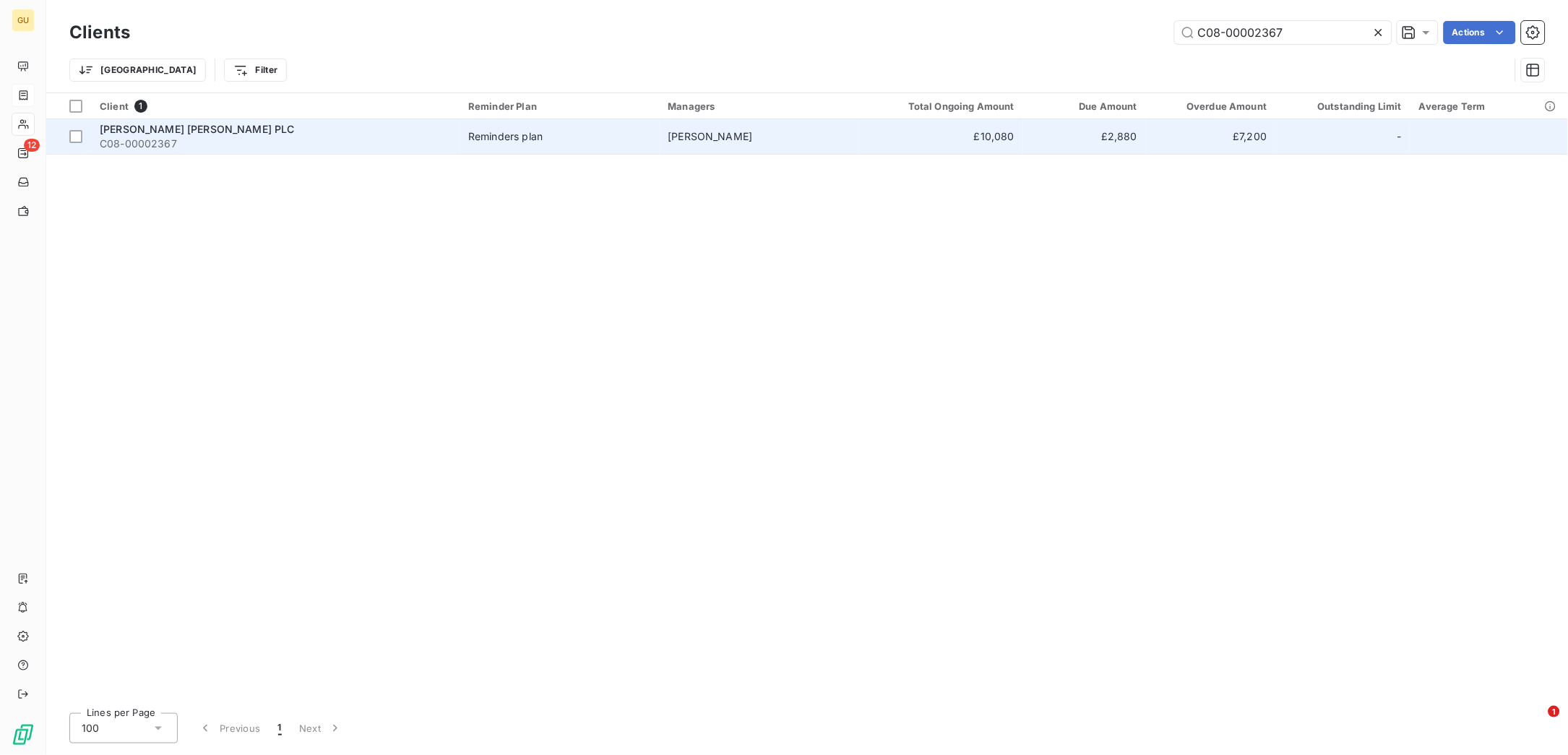
click at [186, 129] on span "[PERSON_NAME] [PERSON_NAME] PLC" at bounding box center [198, 129] width 195 height 12
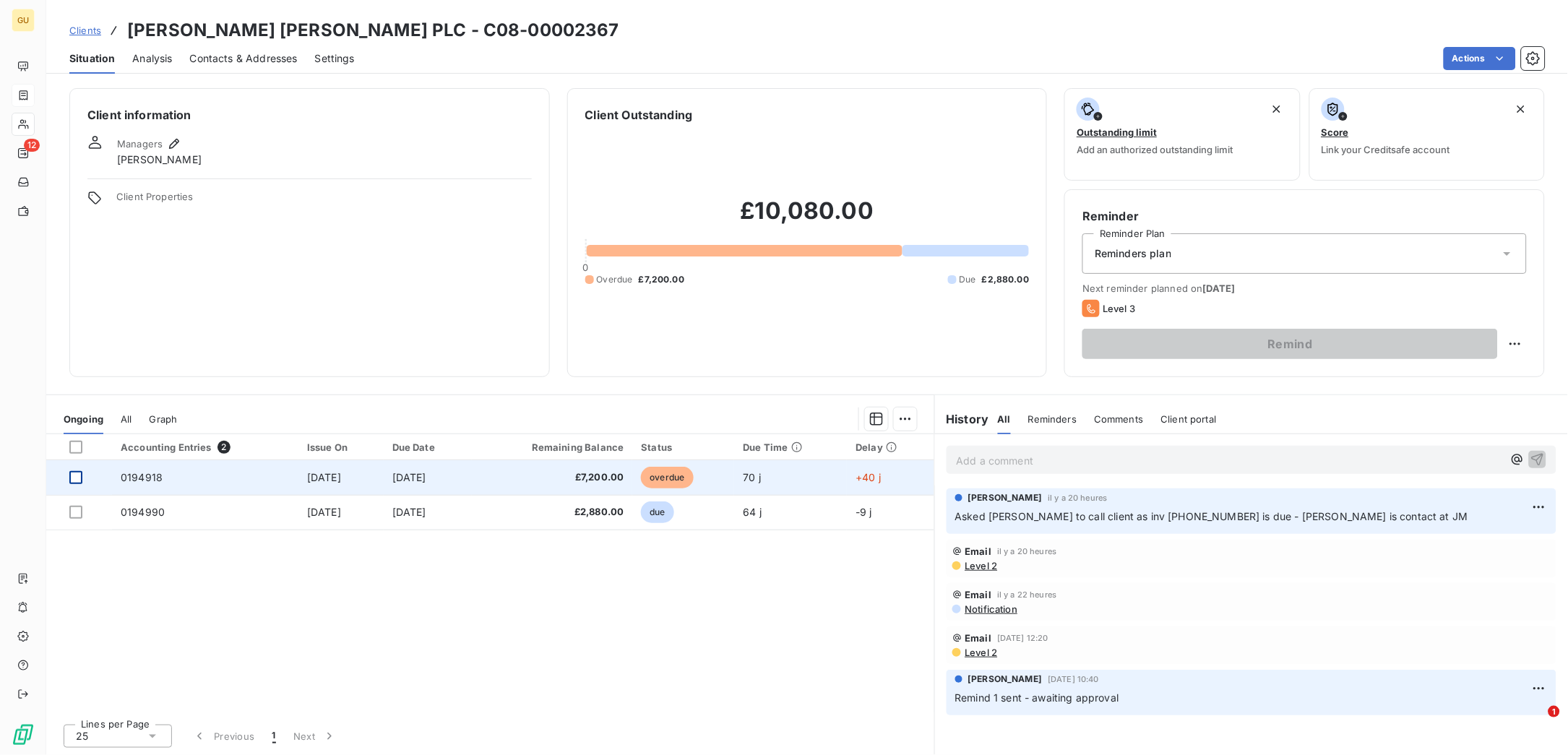
click at [75, 473] on div at bounding box center [76, 478] width 13 height 13
click at [130, 472] on span "0194918" at bounding box center [141, 478] width 42 height 12
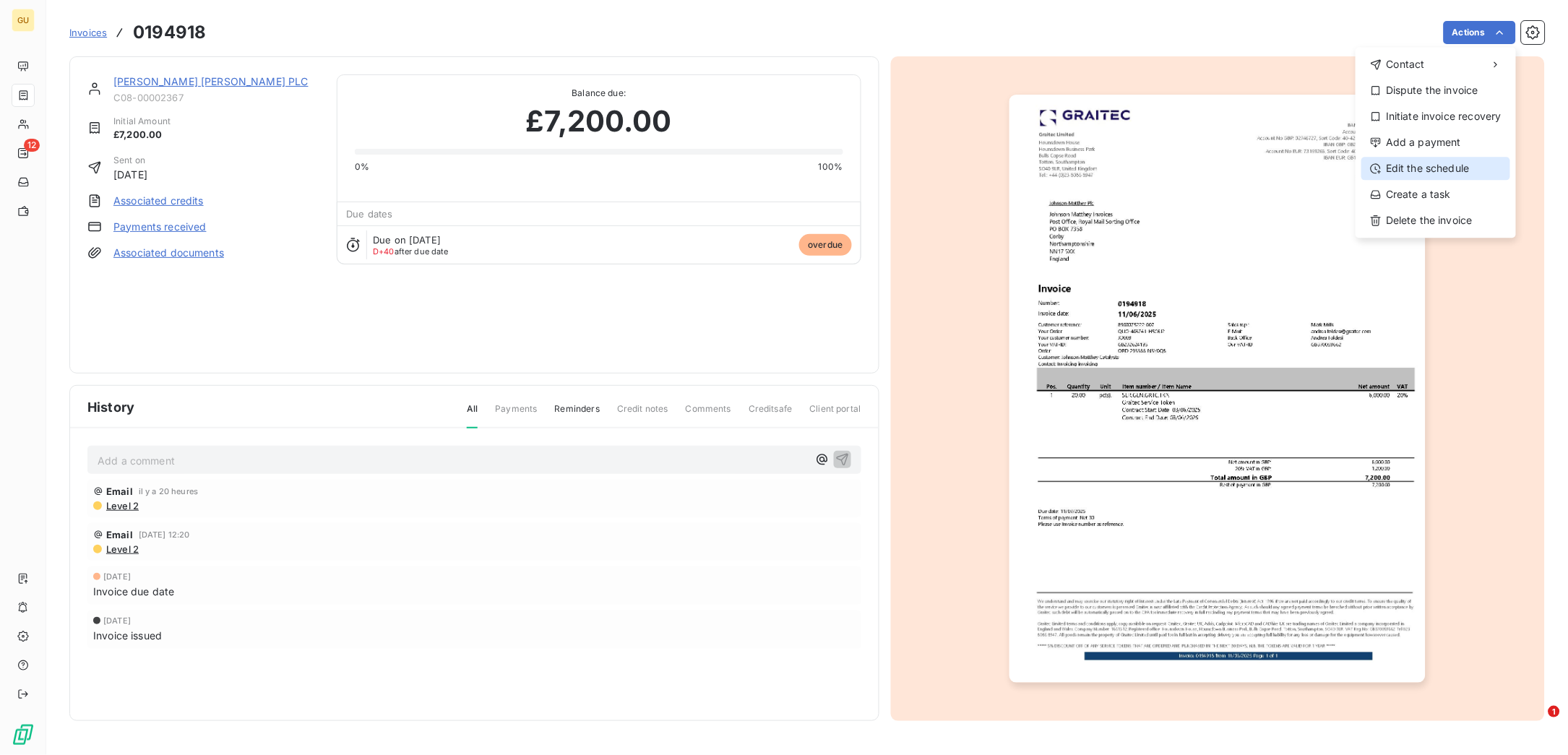
click at [1428, 165] on div "Edit the schedule" at bounding box center [1436, 169] width 149 height 23
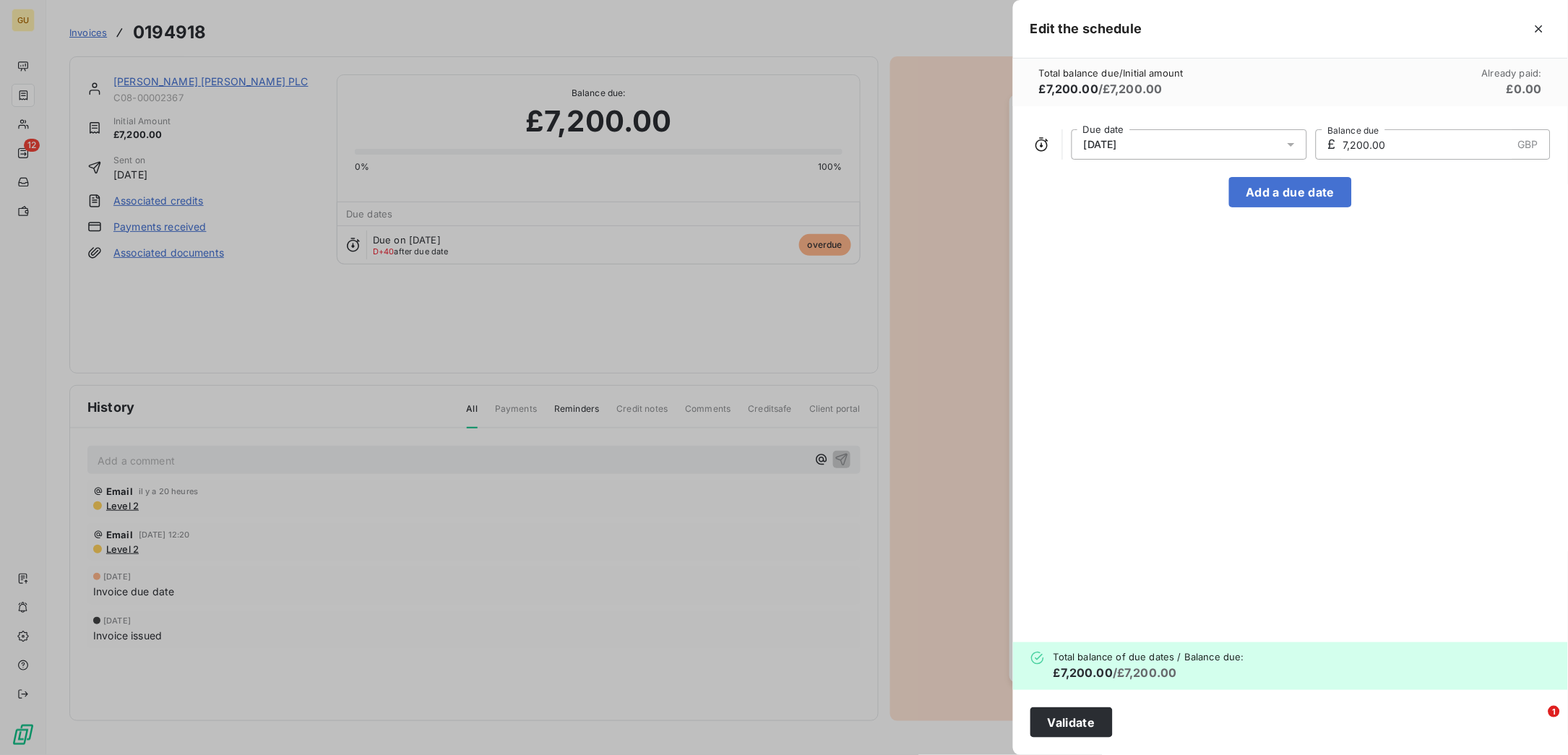
click at [1105, 142] on span "[DATE]" at bounding box center [1101, 144] width 33 height 11
click at [1279, 200] on icon "Go to next month" at bounding box center [1277, 201] width 6 height 11
click at [1134, 317] on button "11" at bounding box center [1132, 317] width 29 height 29
click at [1512, 286] on div "[DATE] Due date £ 7,200.00 GBP Balance due Add a due date" at bounding box center [1291, 374] width 555 height 536
click at [1073, 715] on button "Validate" at bounding box center [1072, 723] width 83 height 31
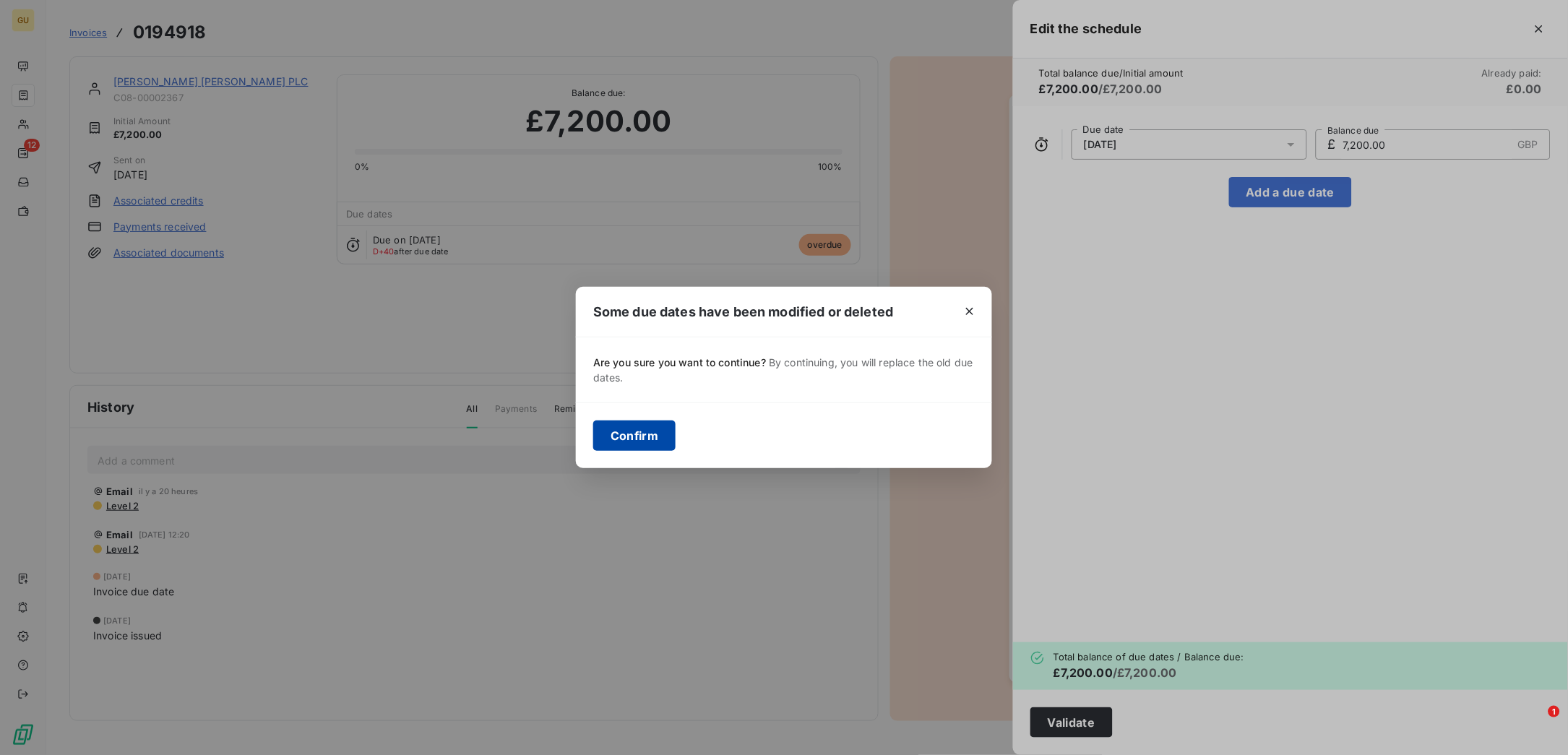
click at [639, 433] on button "Confirm" at bounding box center [635, 435] width 83 height 31
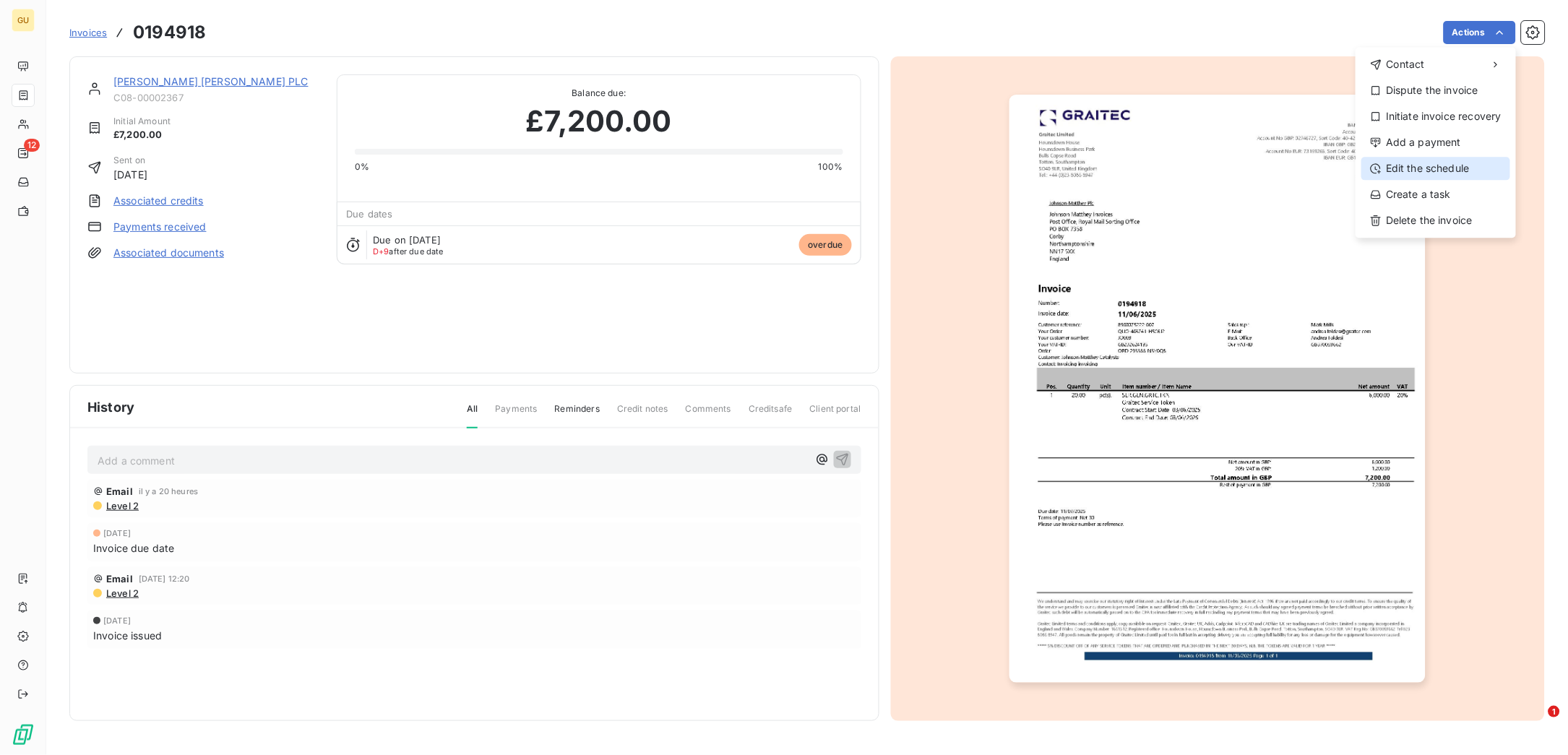
click at [1434, 166] on div "Edit the schedule" at bounding box center [1436, 169] width 149 height 23
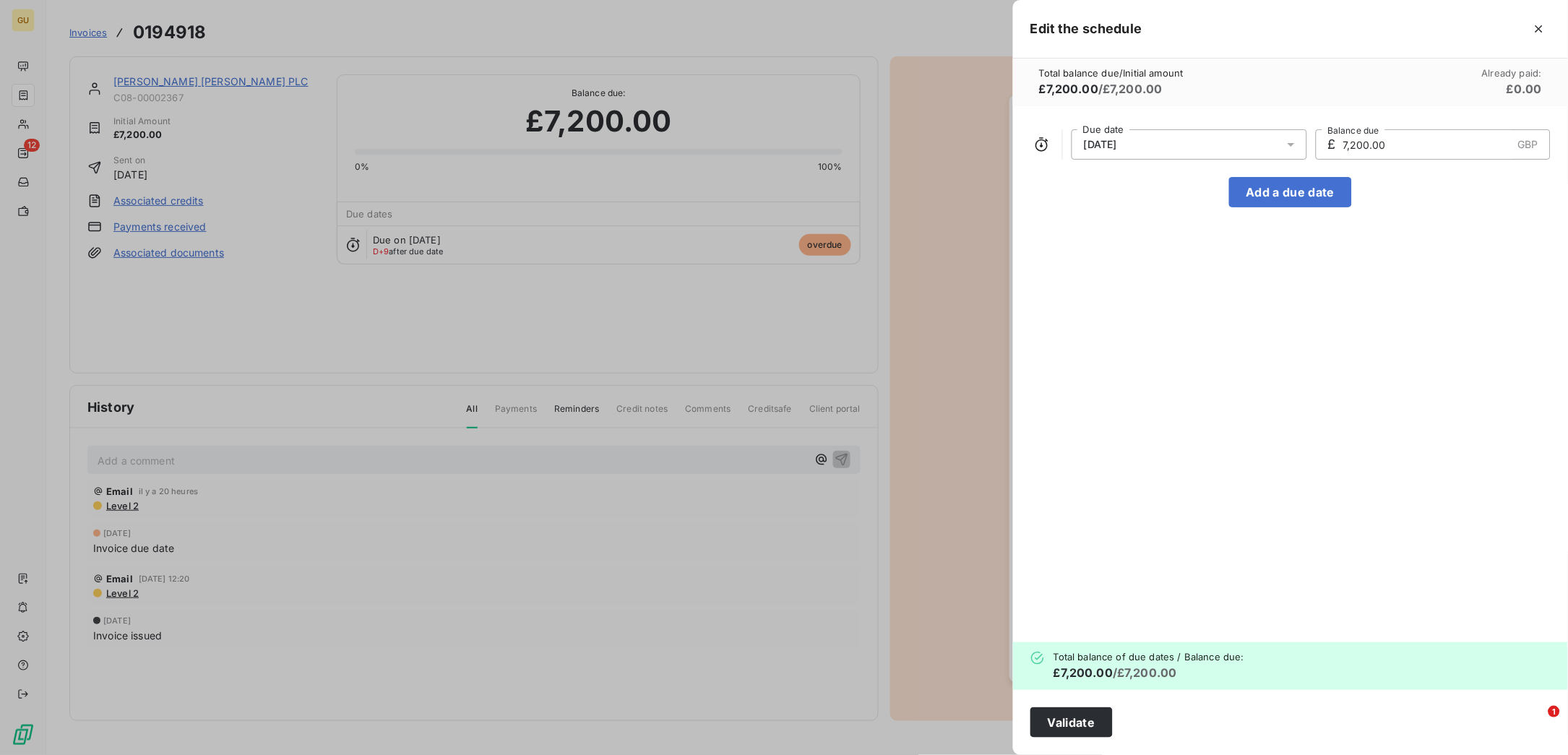
click at [1097, 142] on span "[DATE]" at bounding box center [1101, 144] width 33 height 11
click at [1092, 145] on span "[DATE]" at bounding box center [1101, 144] width 33 height 11
click at [1287, 142] on icon at bounding box center [1291, 144] width 14 height 14
click at [1255, 375] on button "29" at bounding box center [1248, 375] width 29 height 29
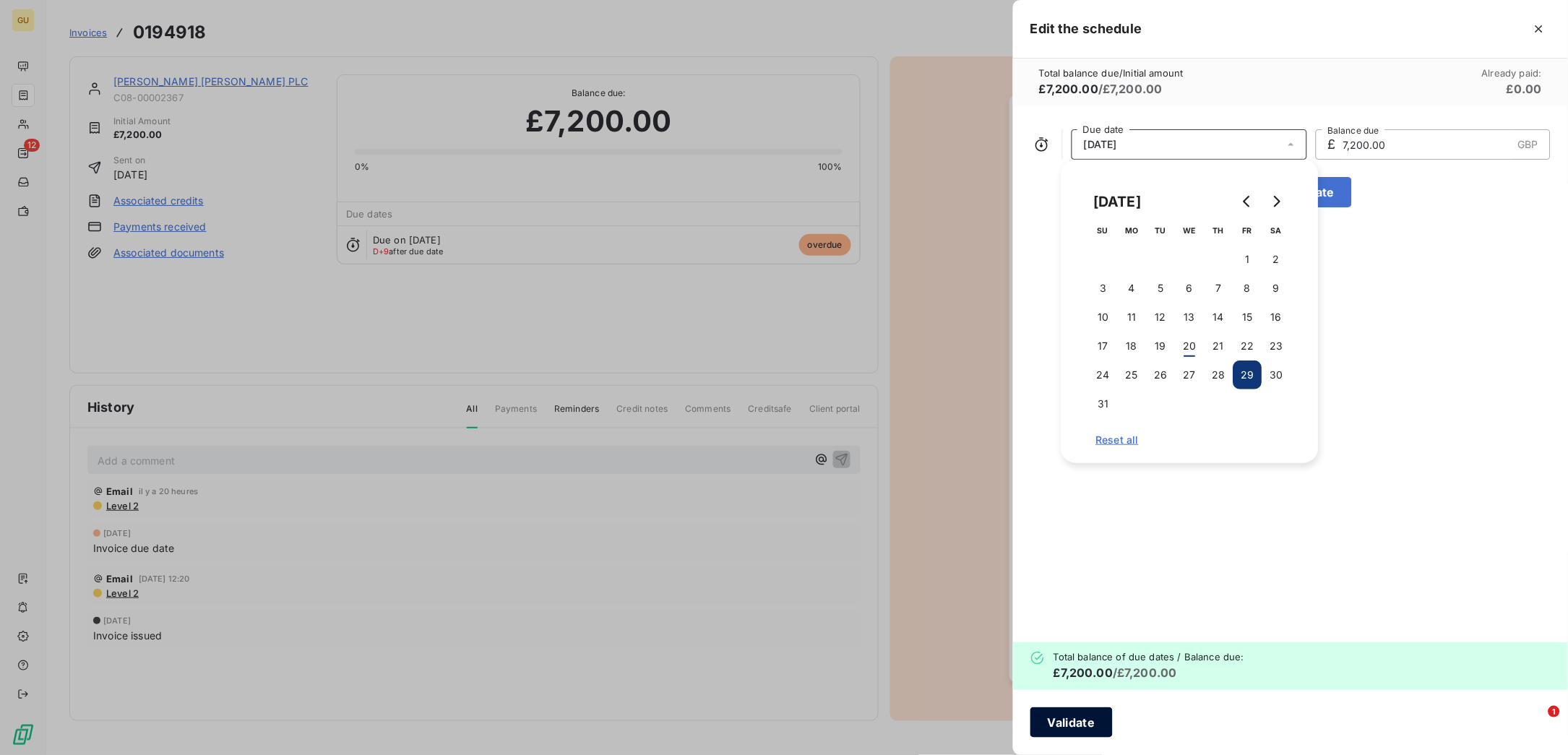
click at [1052, 723] on button "Validate" at bounding box center [1072, 723] width 83 height 31
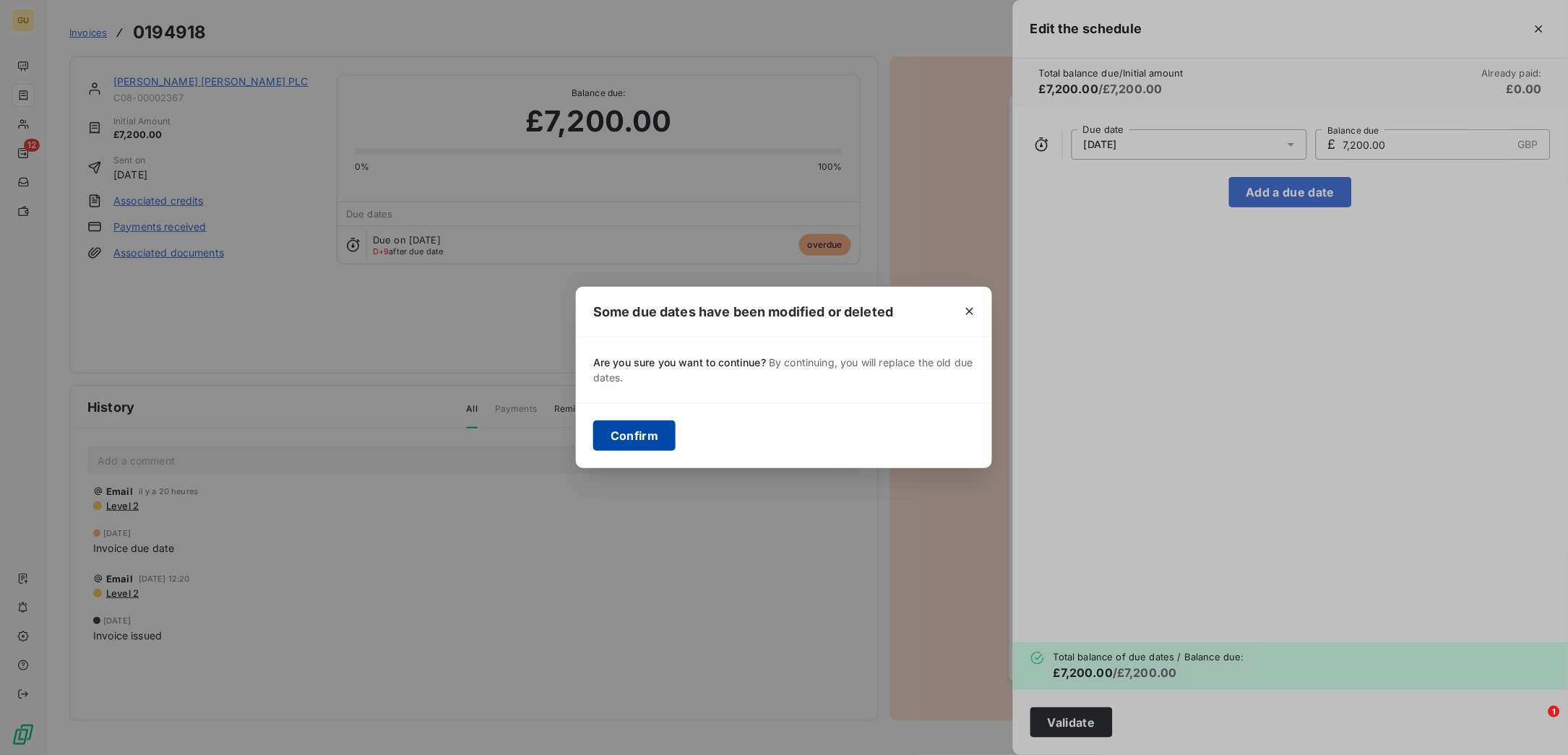
click at [631, 433] on button "Confirm" at bounding box center [635, 435] width 83 height 31
